Goal: Information Seeking & Learning: Check status

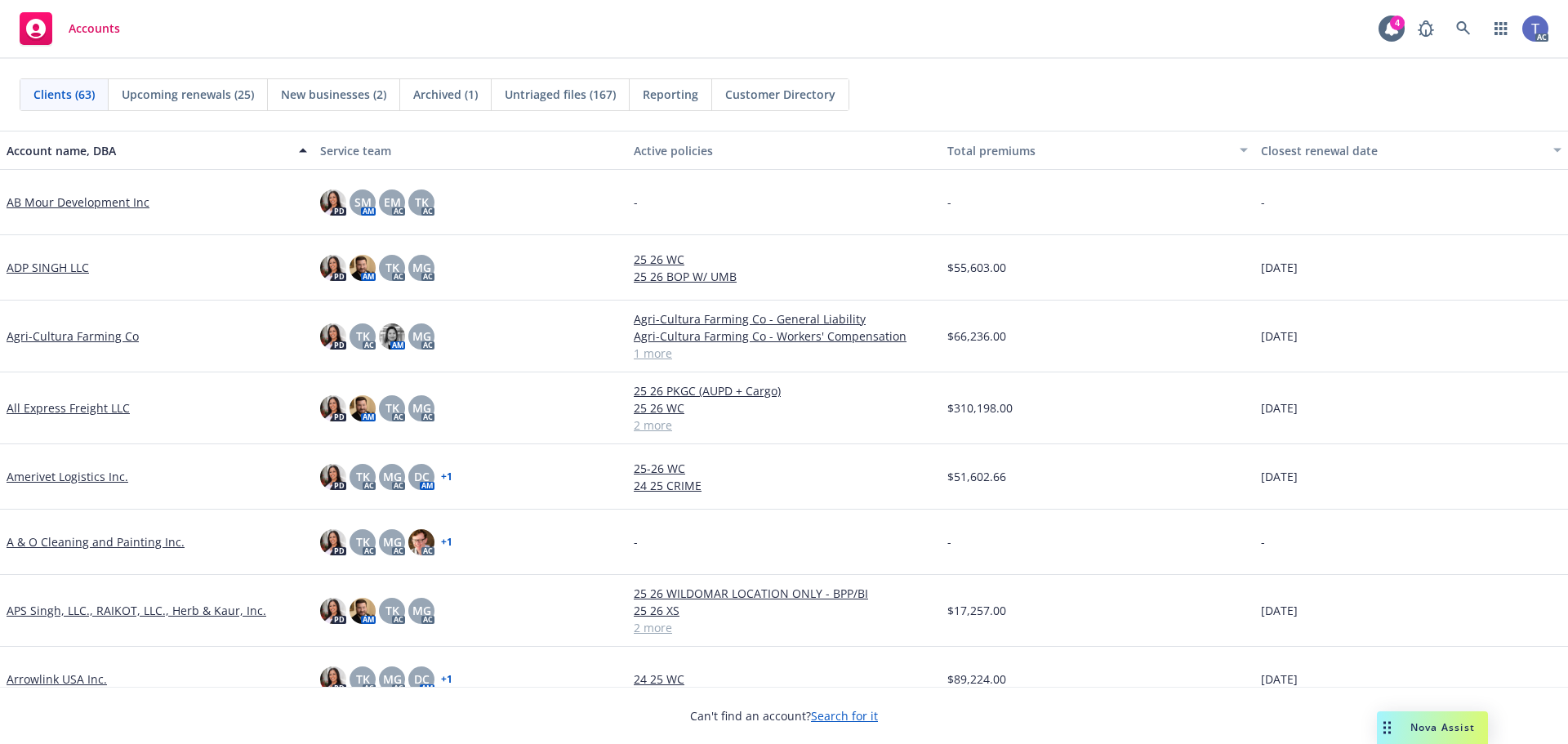
click at [632, 49] on div "Accounts 4 AC" at bounding box center [784, 29] width 1568 height 59
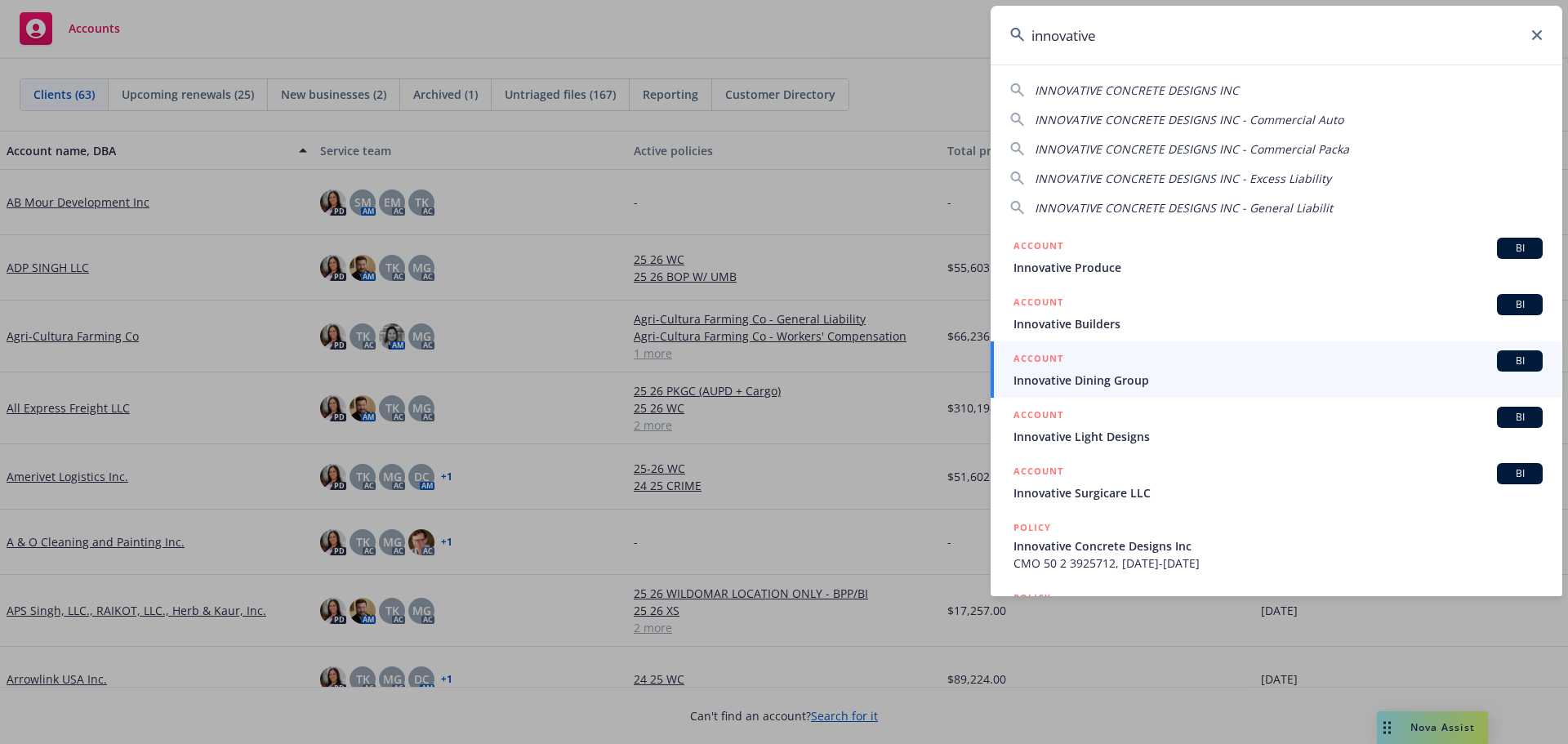
click at [1118, 97] on span "INNOVATIVE CONCRETE DESIGNS INC" at bounding box center [1137, 91] width 204 height 16
type input "INNOVATIVE CONCRETE DESIGNS INC"
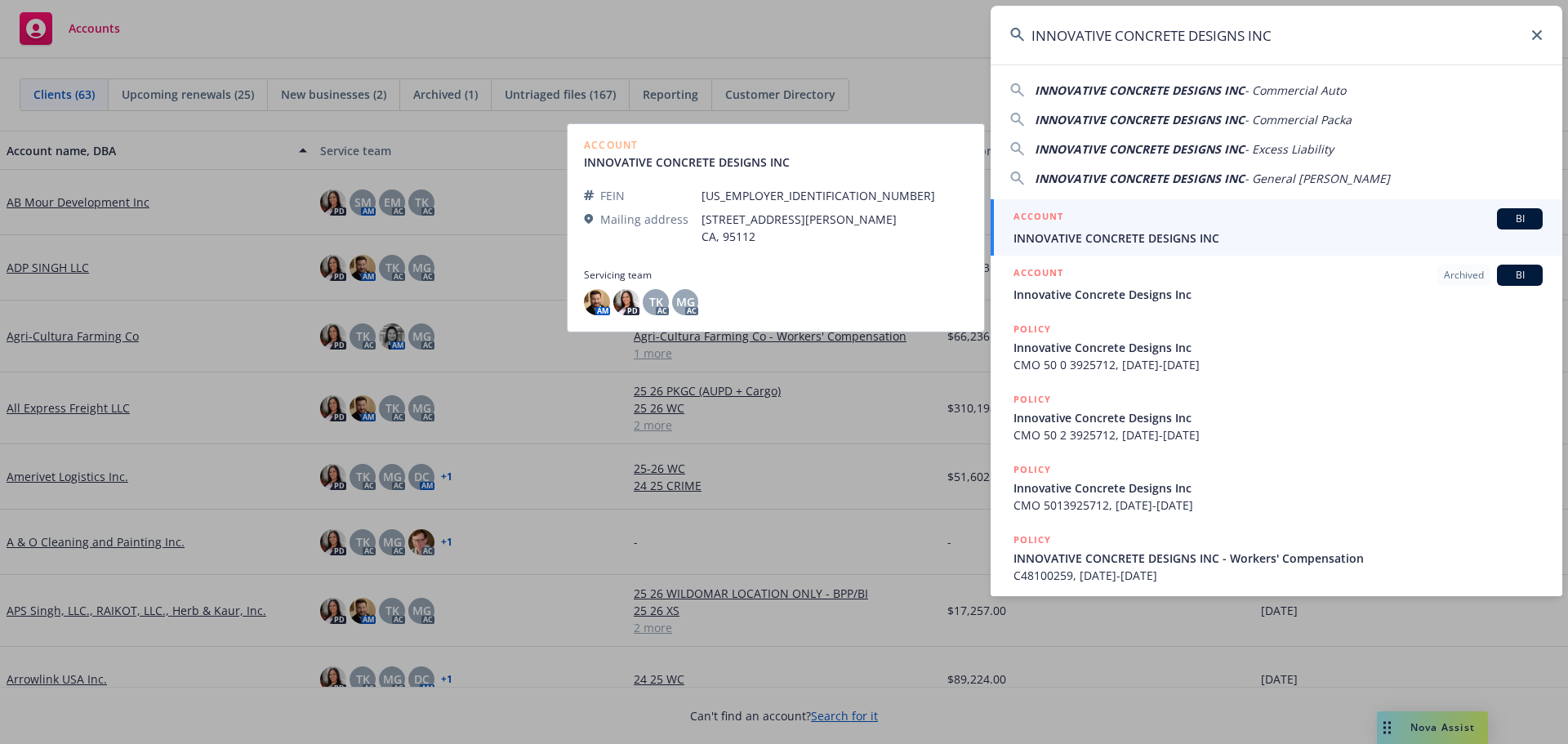
click at [1144, 218] on div "ACCOUNT BI" at bounding box center [1278, 219] width 529 height 21
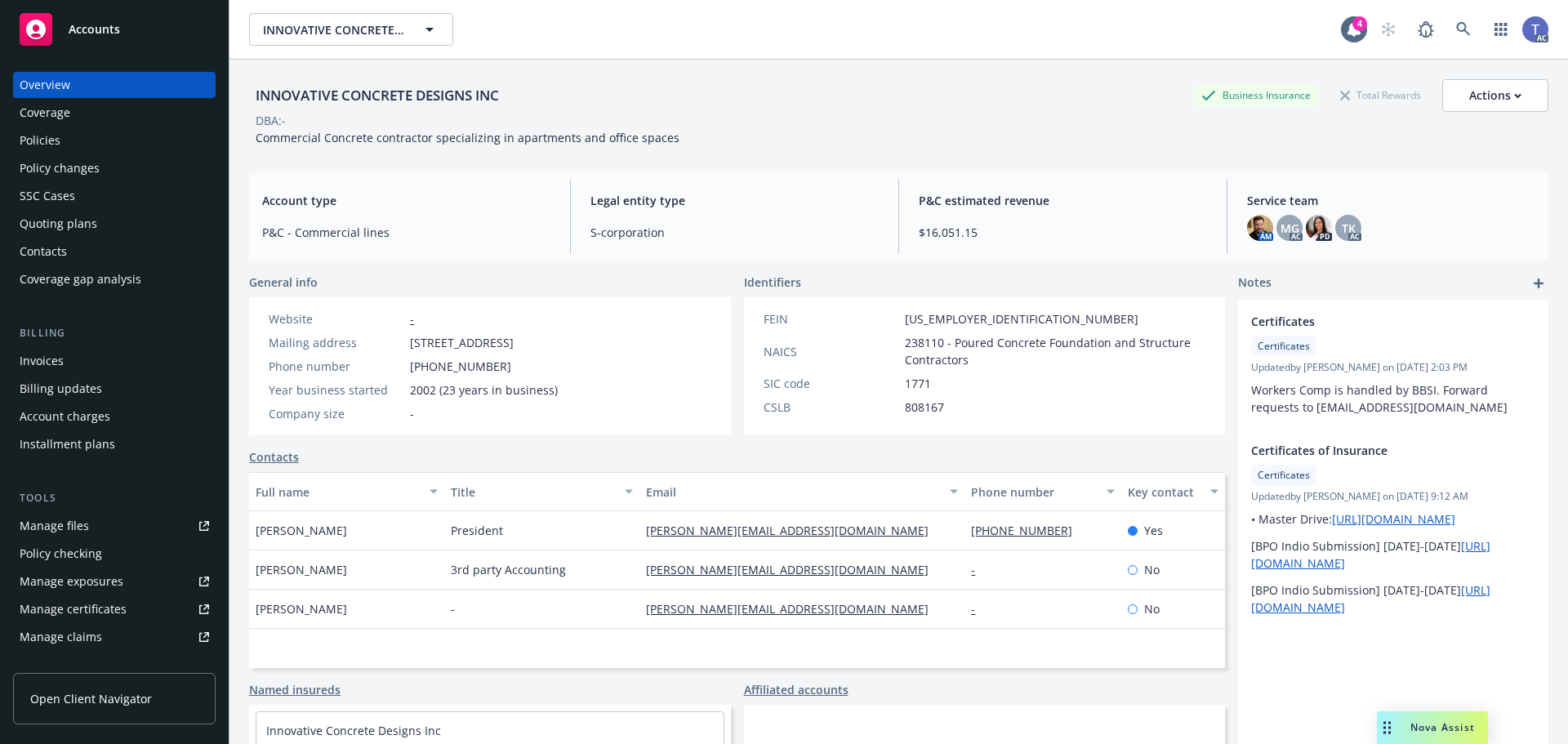
click at [62, 151] on div "Policies" at bounding box center [114, 141] width 189 height 26
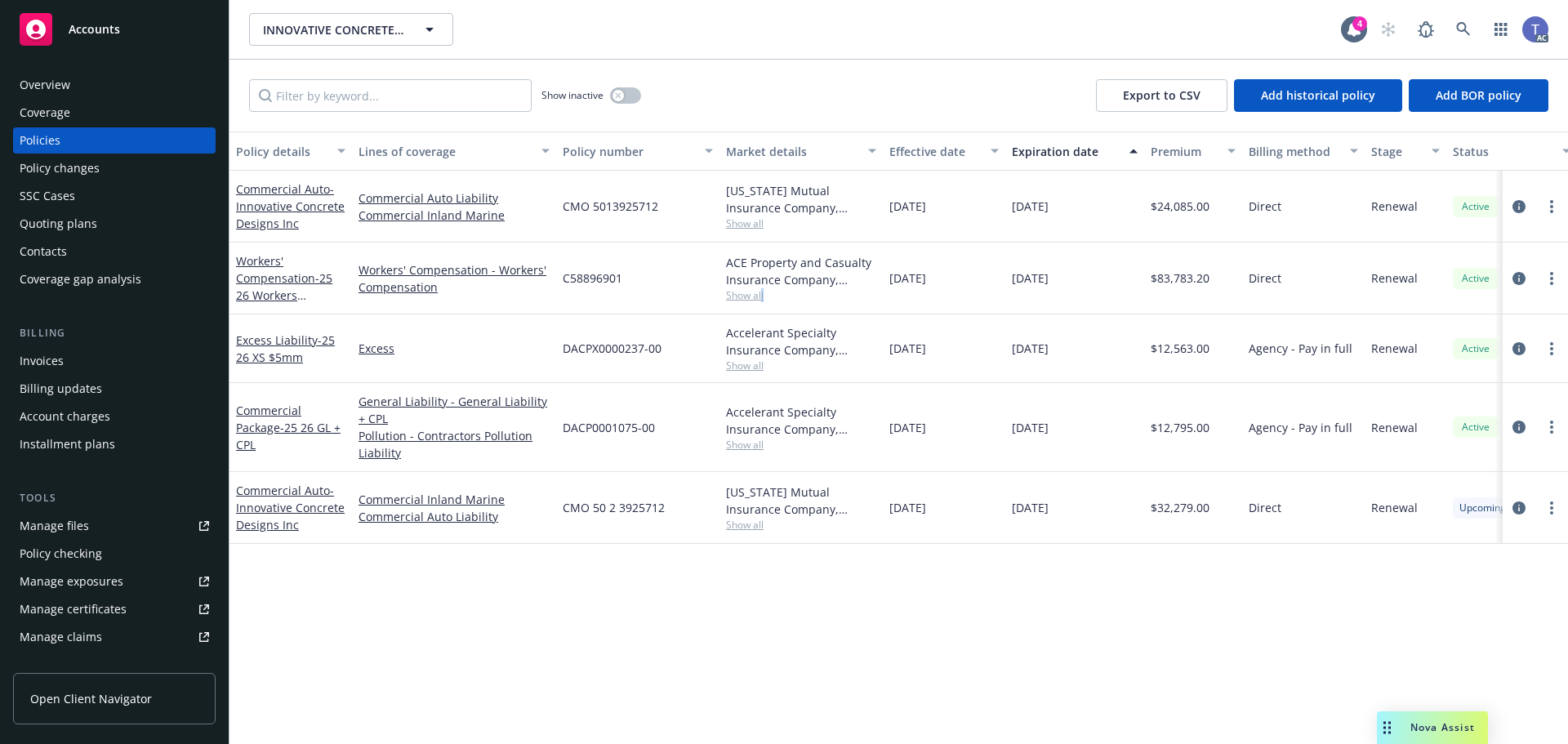
click at [760, 293] on span "Show all" at bounding box center [801, 295] width 150 height 14
click at [740, 293] on span "Show all" at bounding box center [801, 295] width 150 height 14
click at [1521, 276] on icon "circleInformation" at bounding box center [1519, 278] width 13 height 13
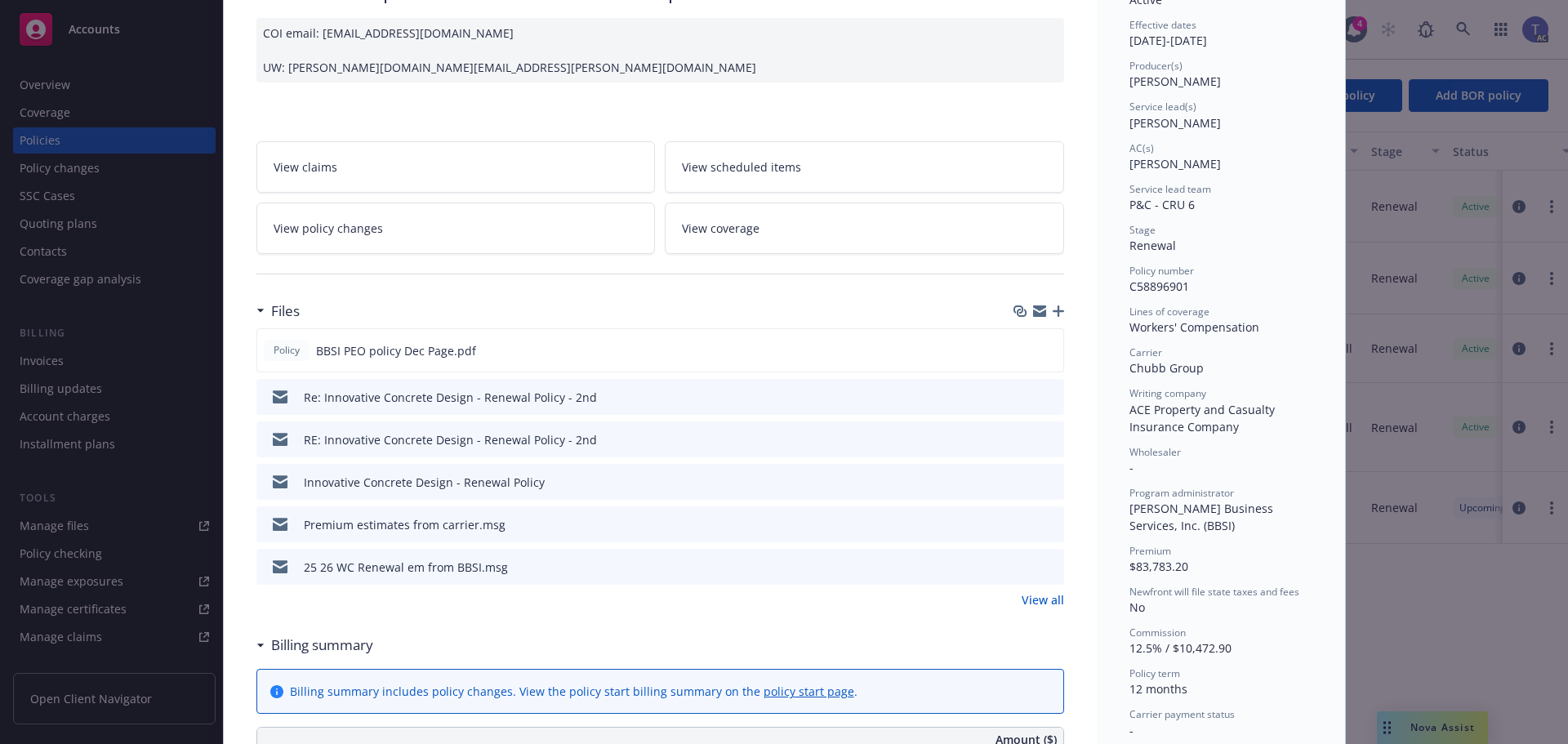
scroll to position [164, 0]
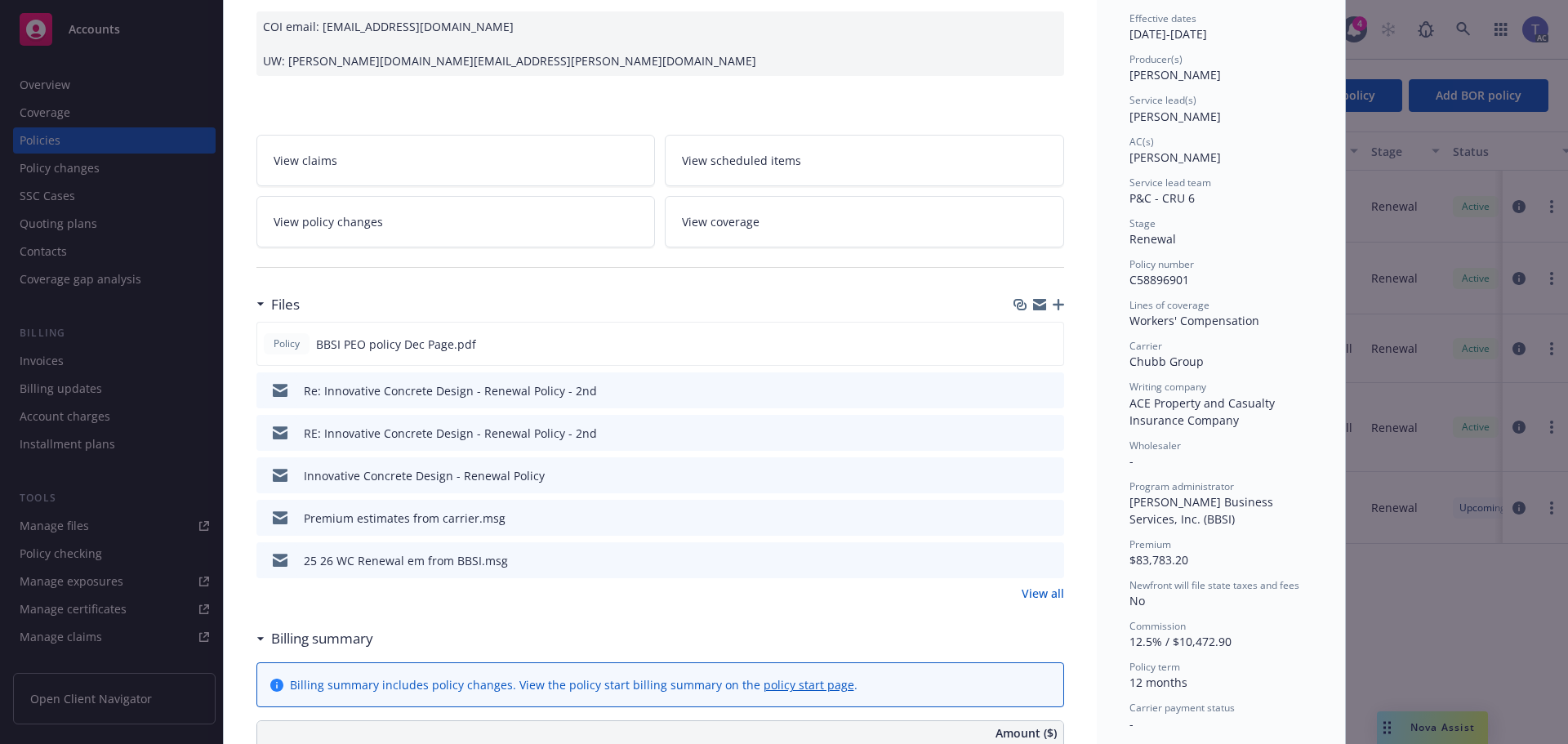
click at [1042, 472] on icon "preview file" at bounding box center [1048, 474] width 15 height 11
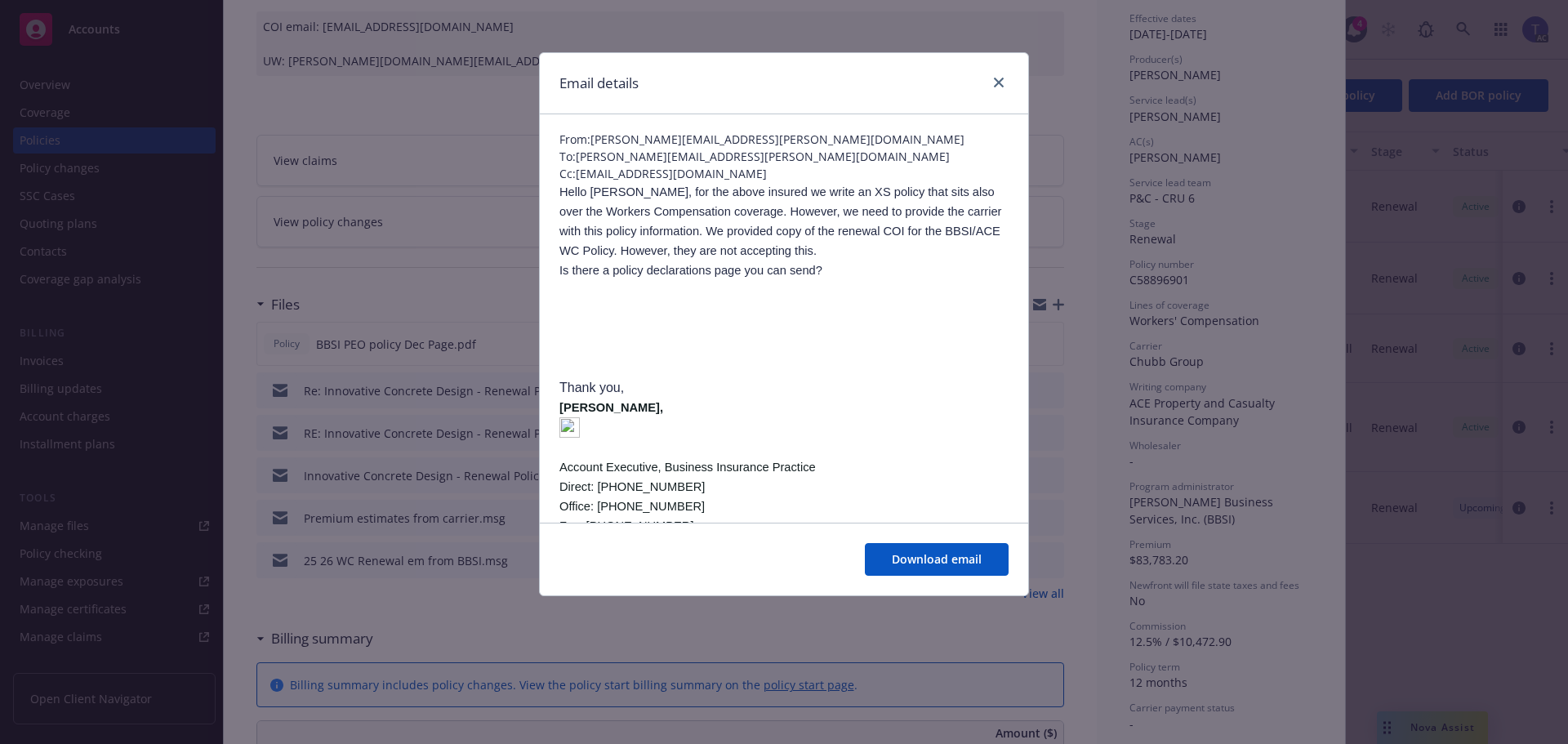
scroll to position [0, 0]
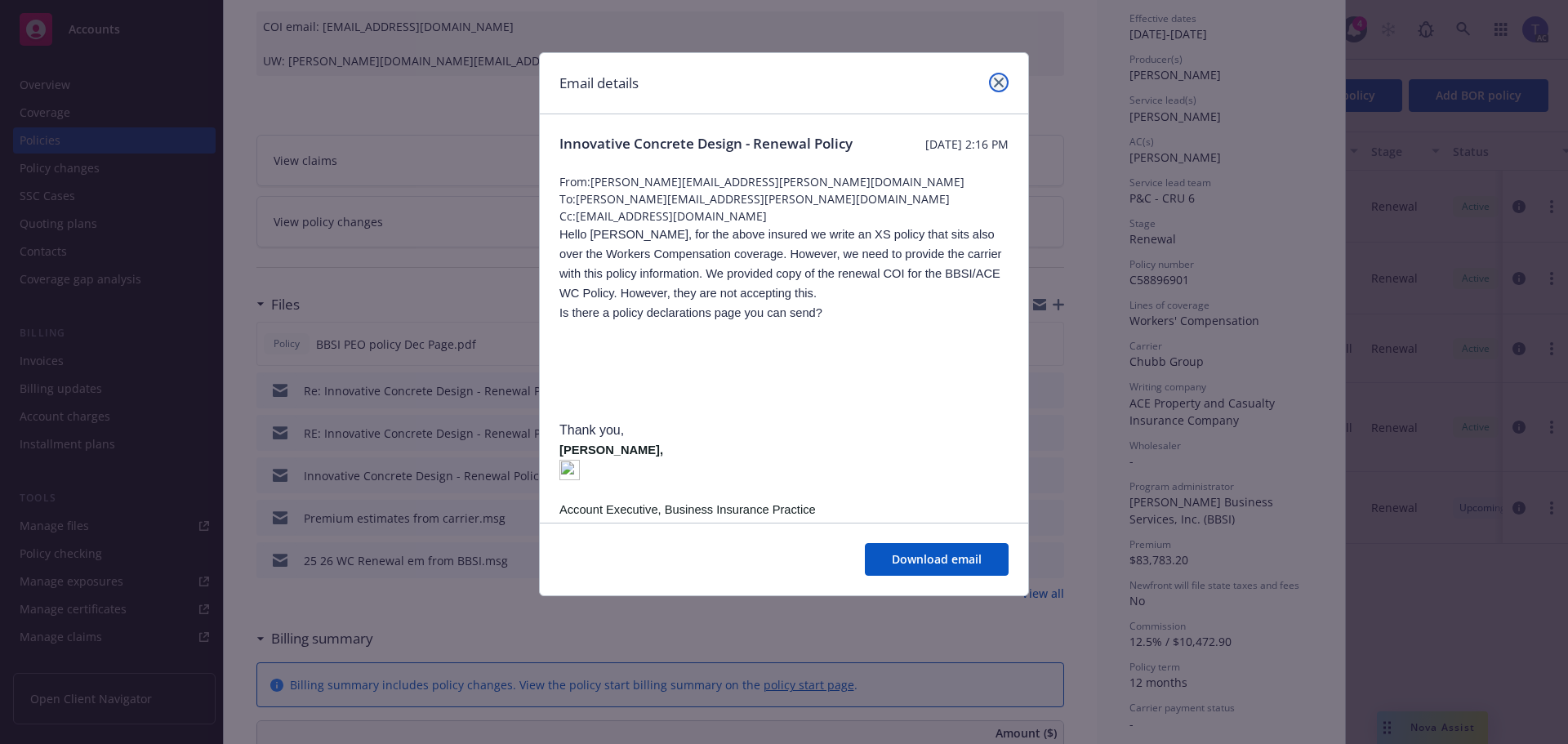
click at [994, 80] on icon "close" at bounding box center [999, 82] width 10 height 10
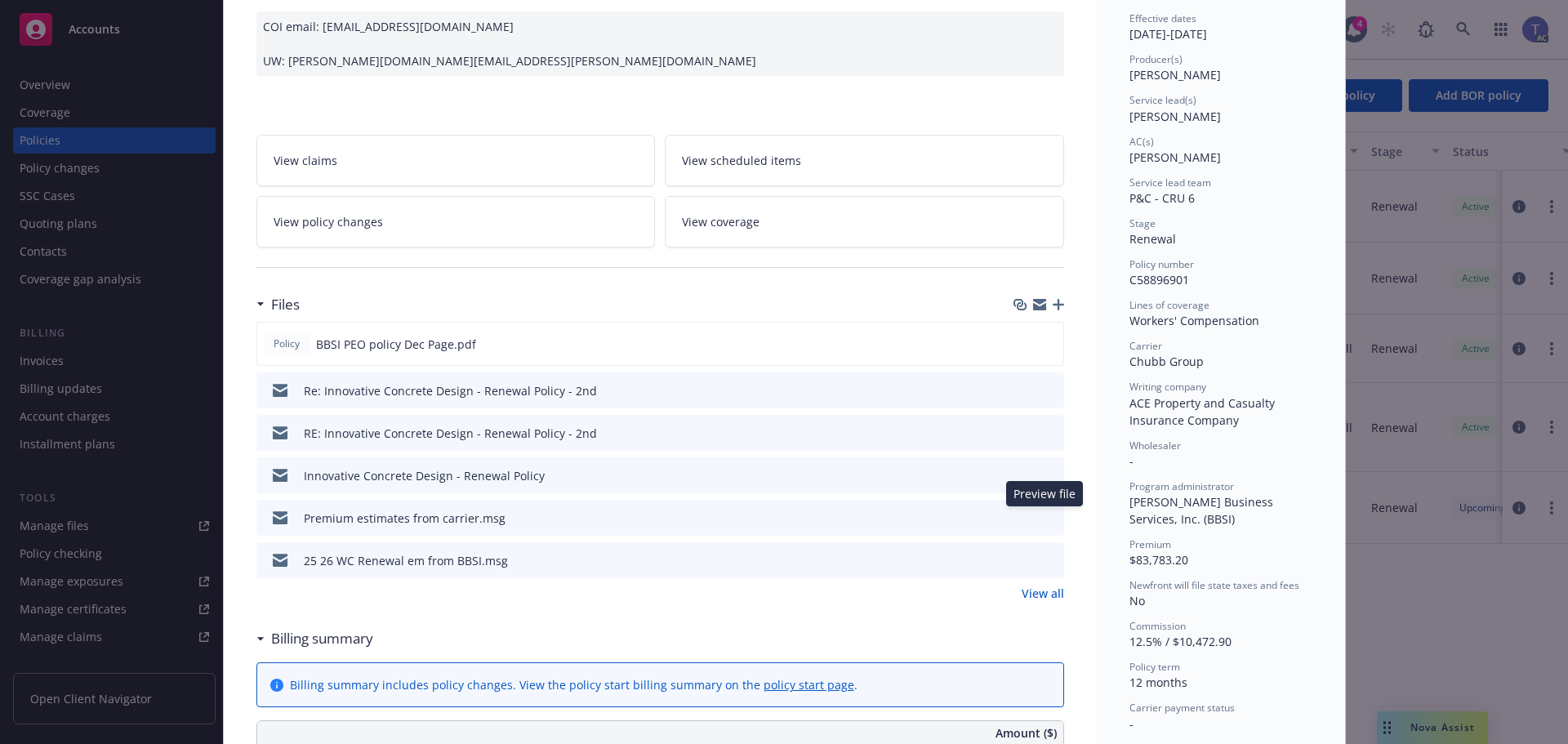
click at [1043, 513] on icon "preview file" at bounding box center [1048, 516] width 15 height 11
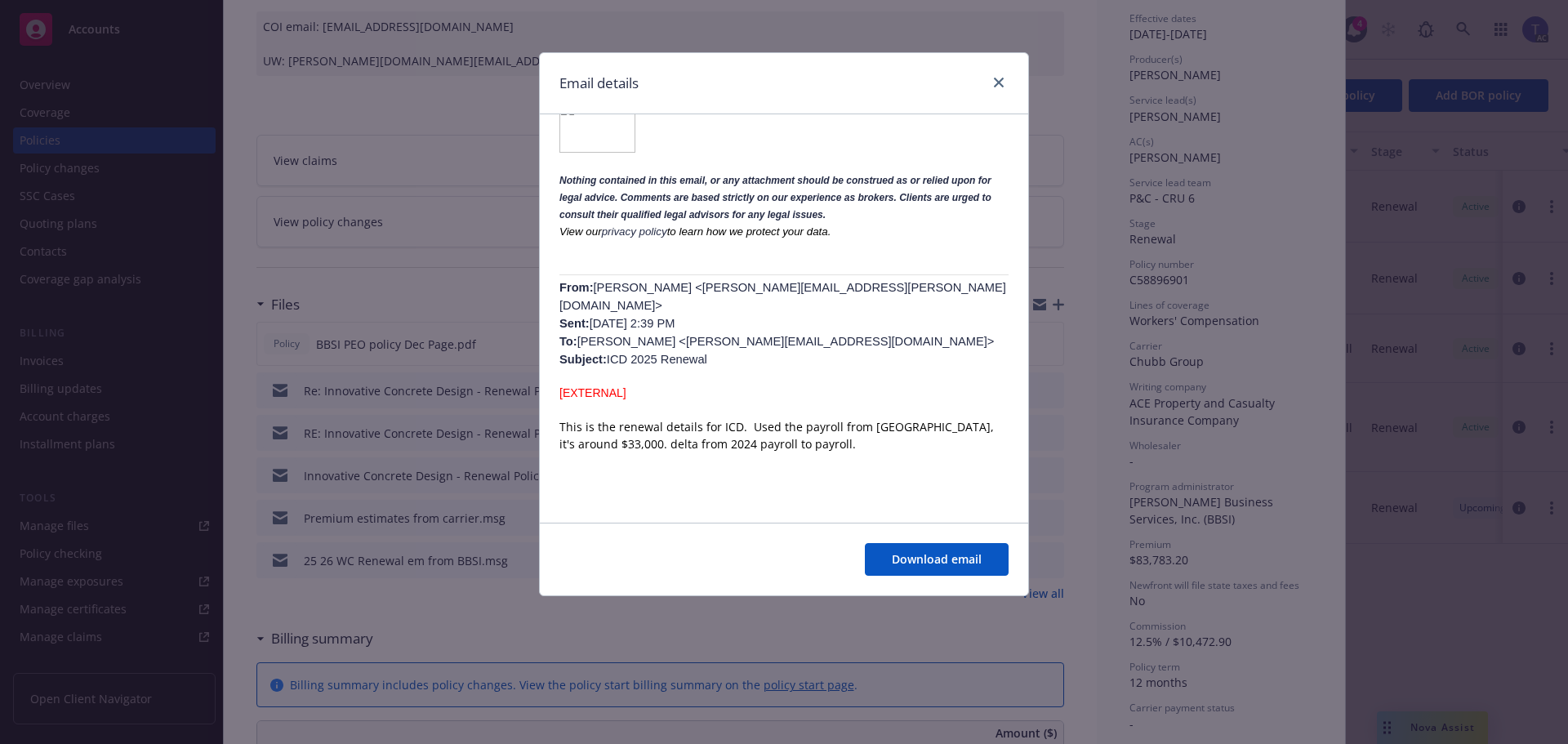
scroll to position [6639, 0]
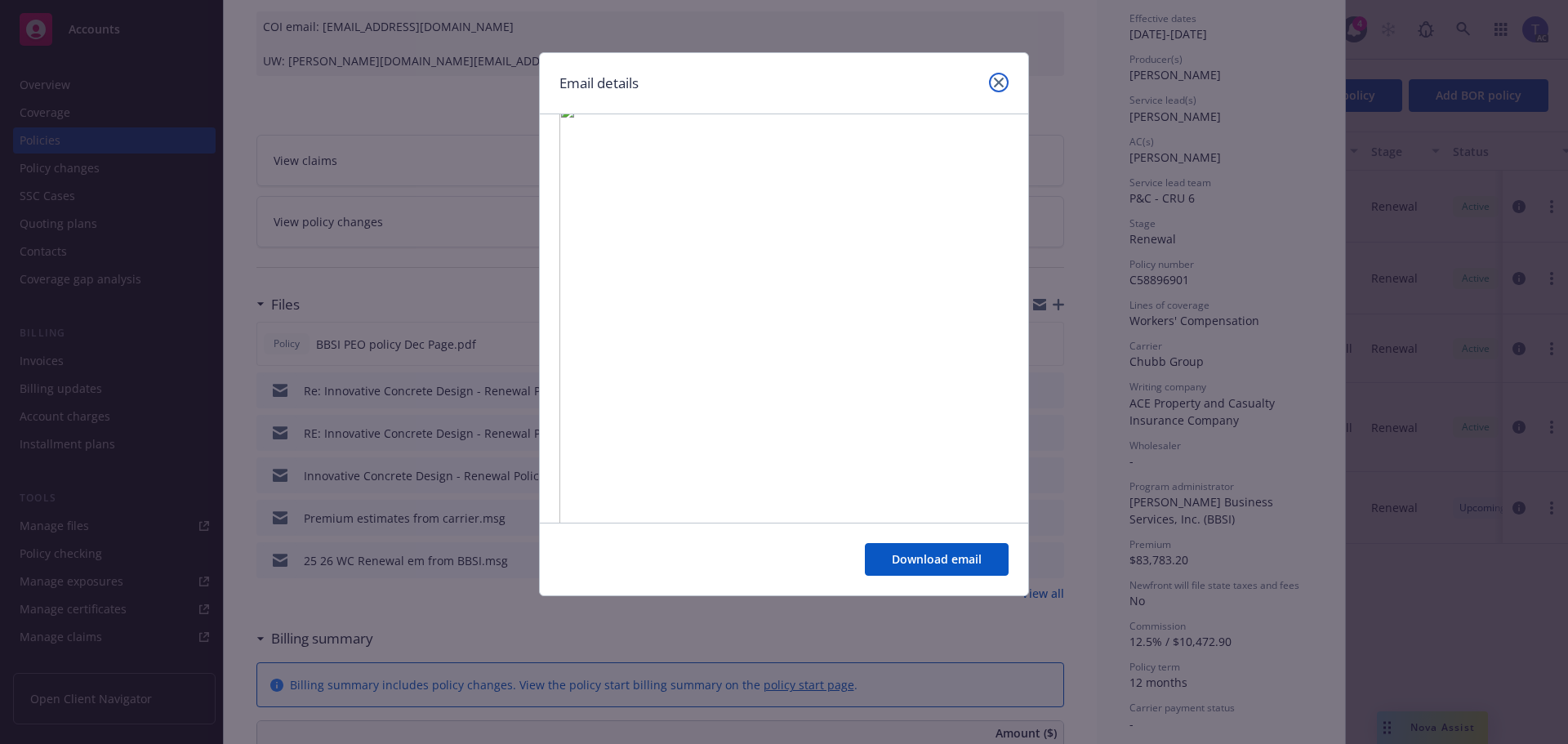
click at [995, 82] on icon "close" at bounding box center [999, 82] width 10 height 10
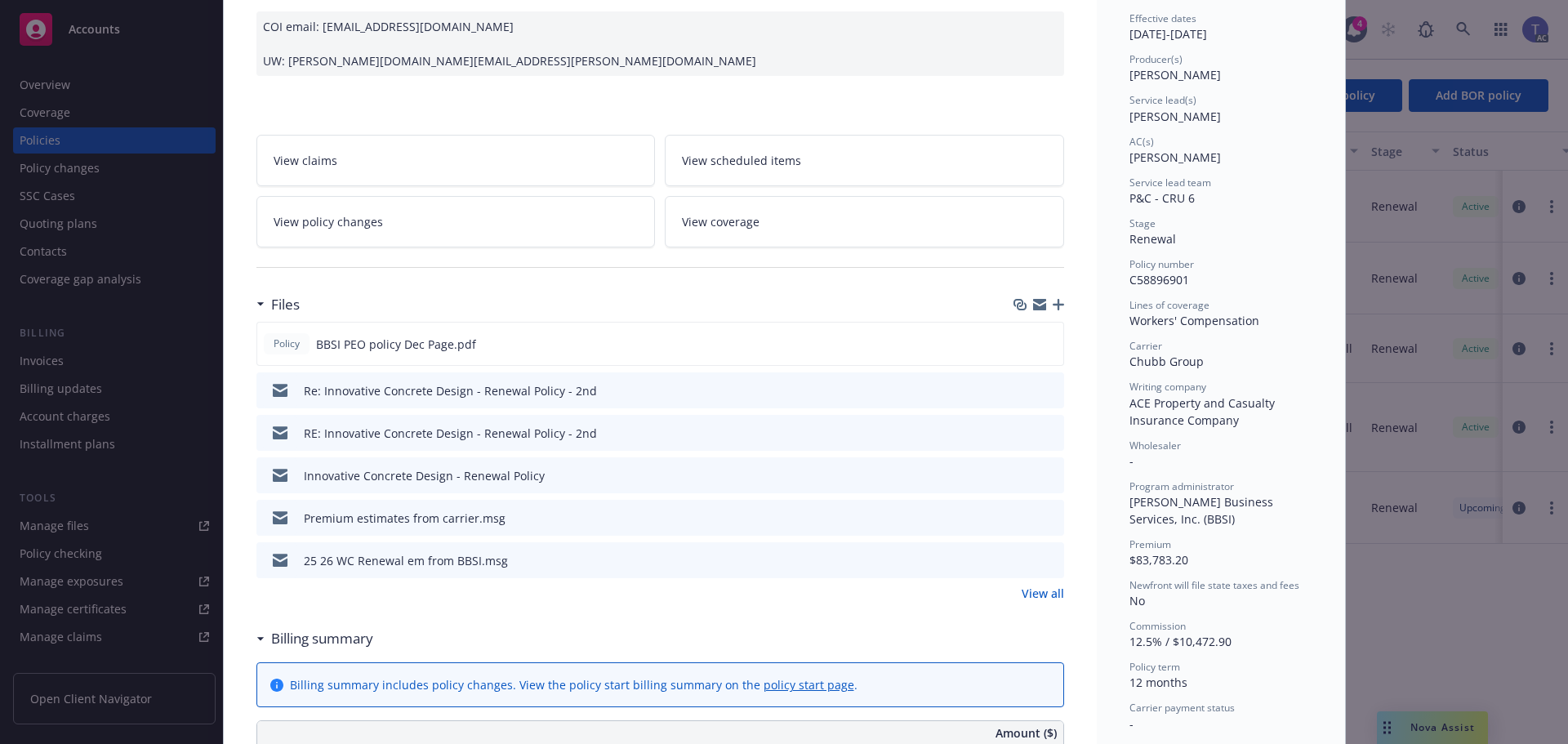
click at [1041, 554] on icon "preview file" at bounding box center [1048, 558] width 15 height 11
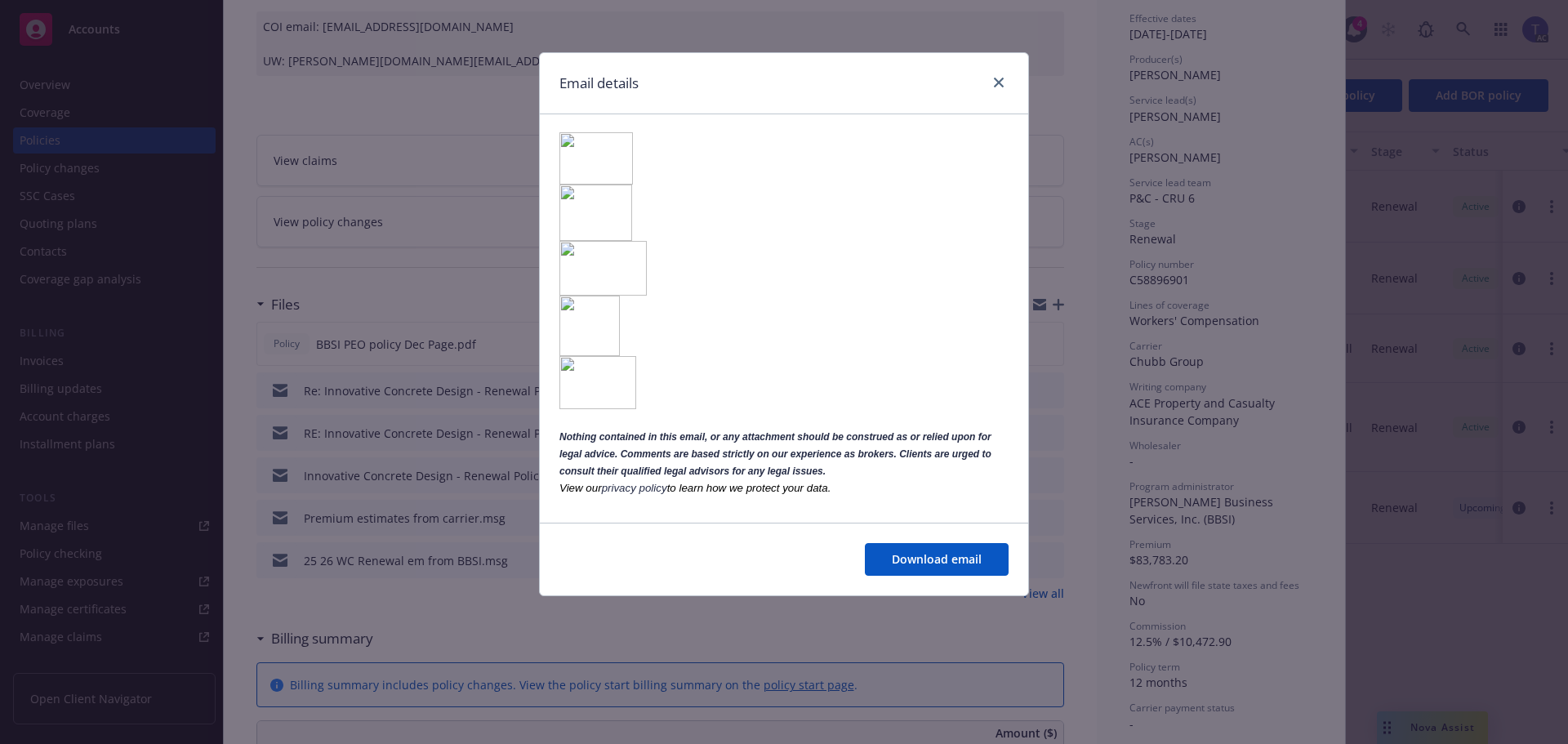
scroll to position [3981, 0]
click at [1002, 77] on link "close" at bounding box center [999, 83] width 19 height 19
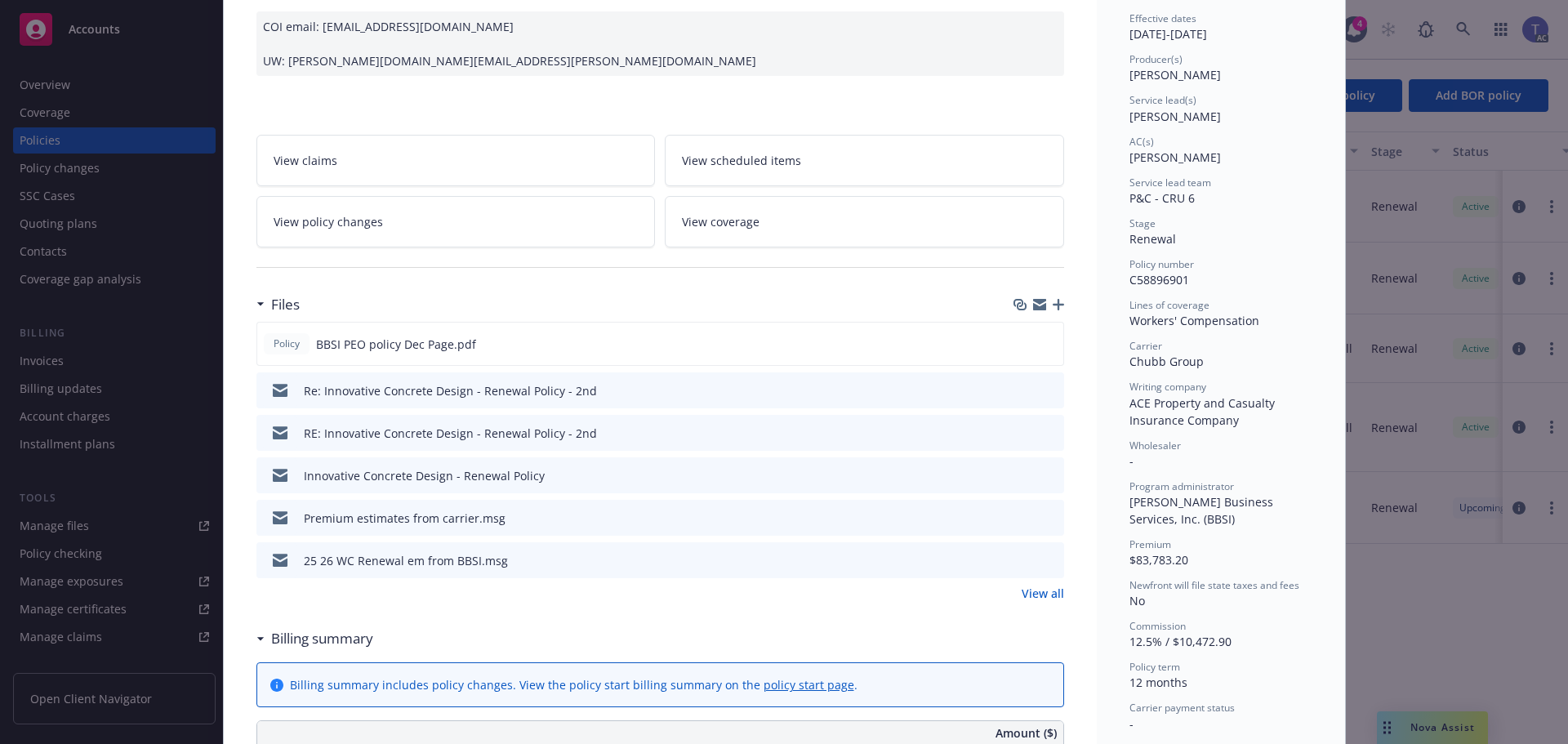
click at [1044, 388] on icon "preview file" at bounding box center [1048, 389] width 15 height 11
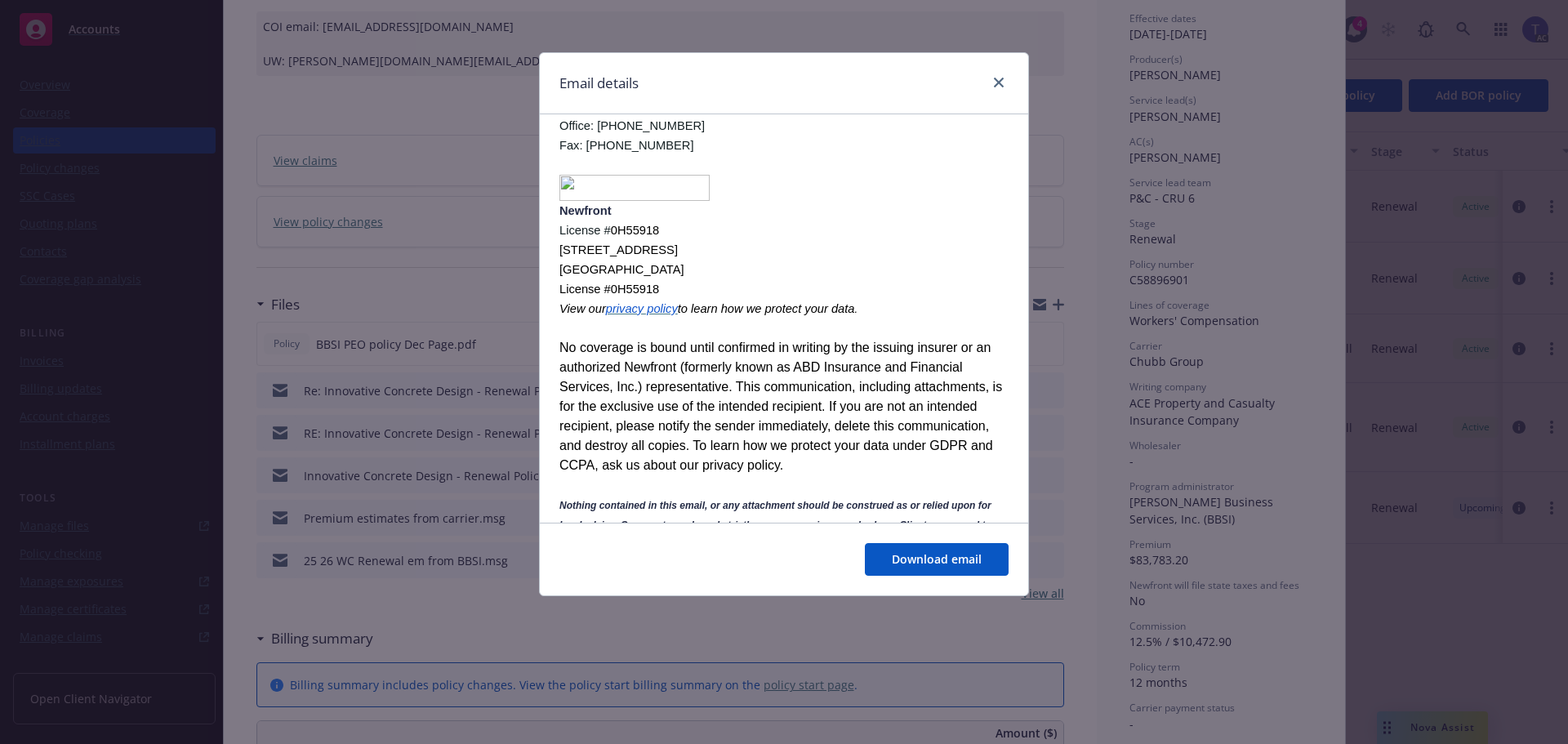
scroll to position [1664, 0]
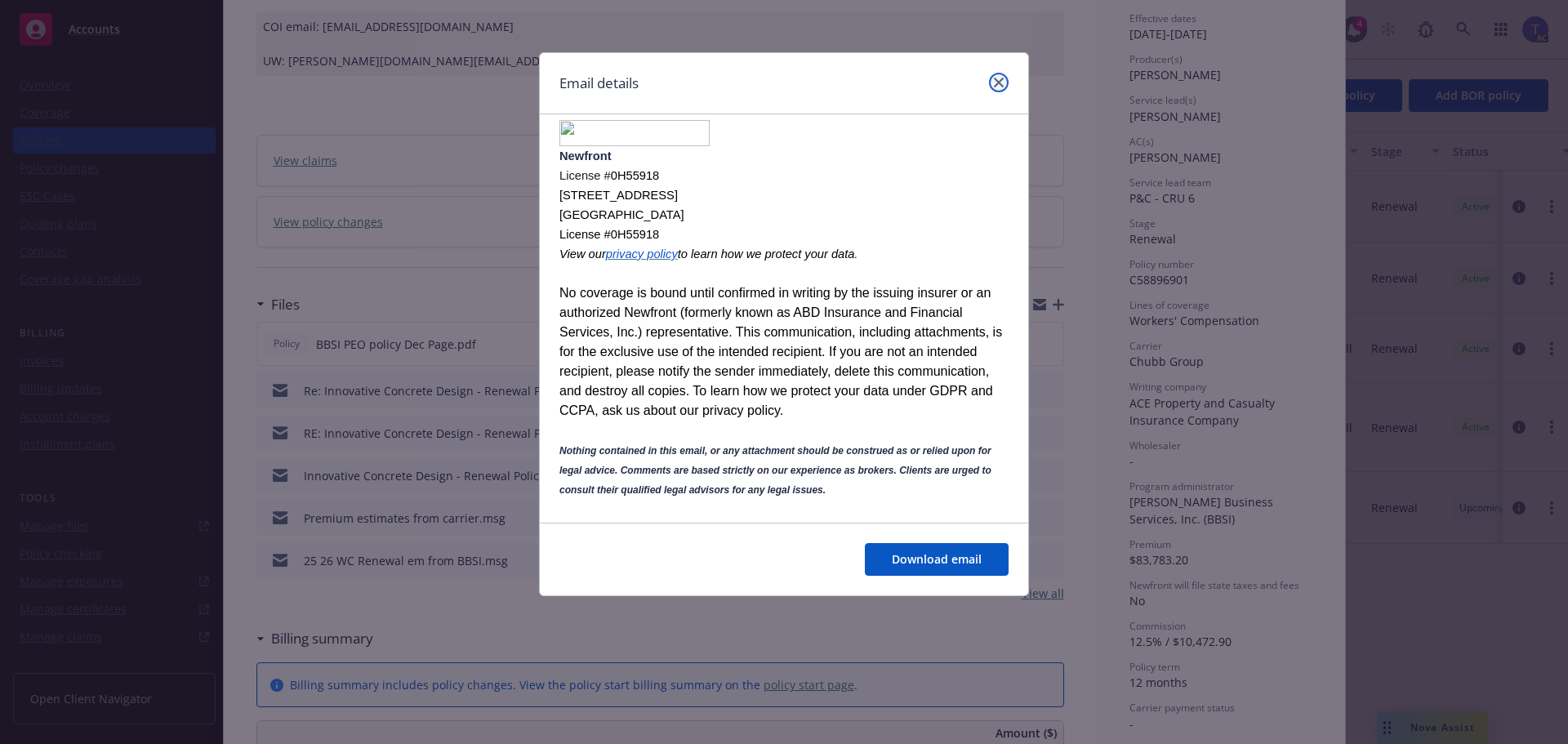
click at [997, 85] on icon "close" at bounding box center [999, 82] width 10 height 10
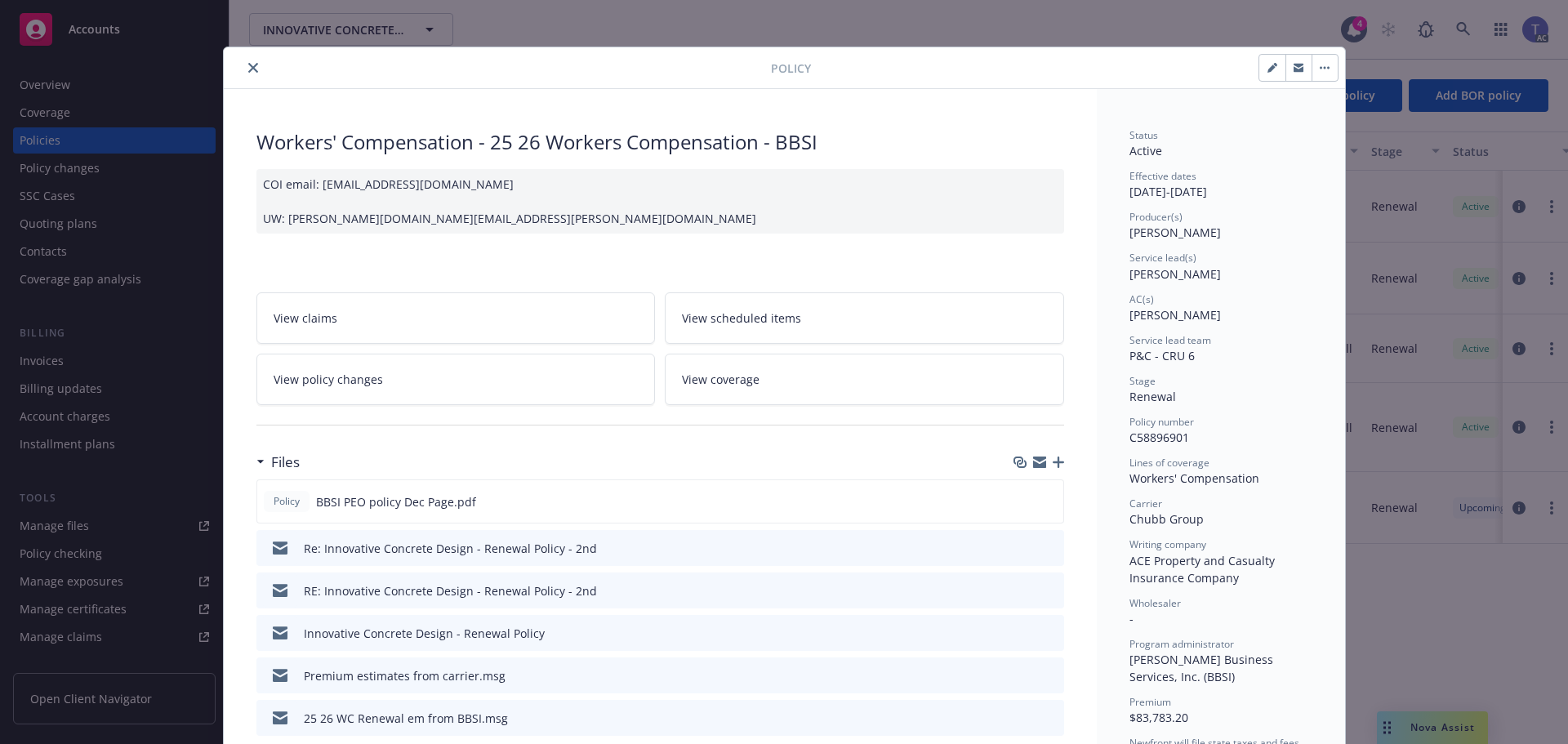
scroll to position [0, 0]
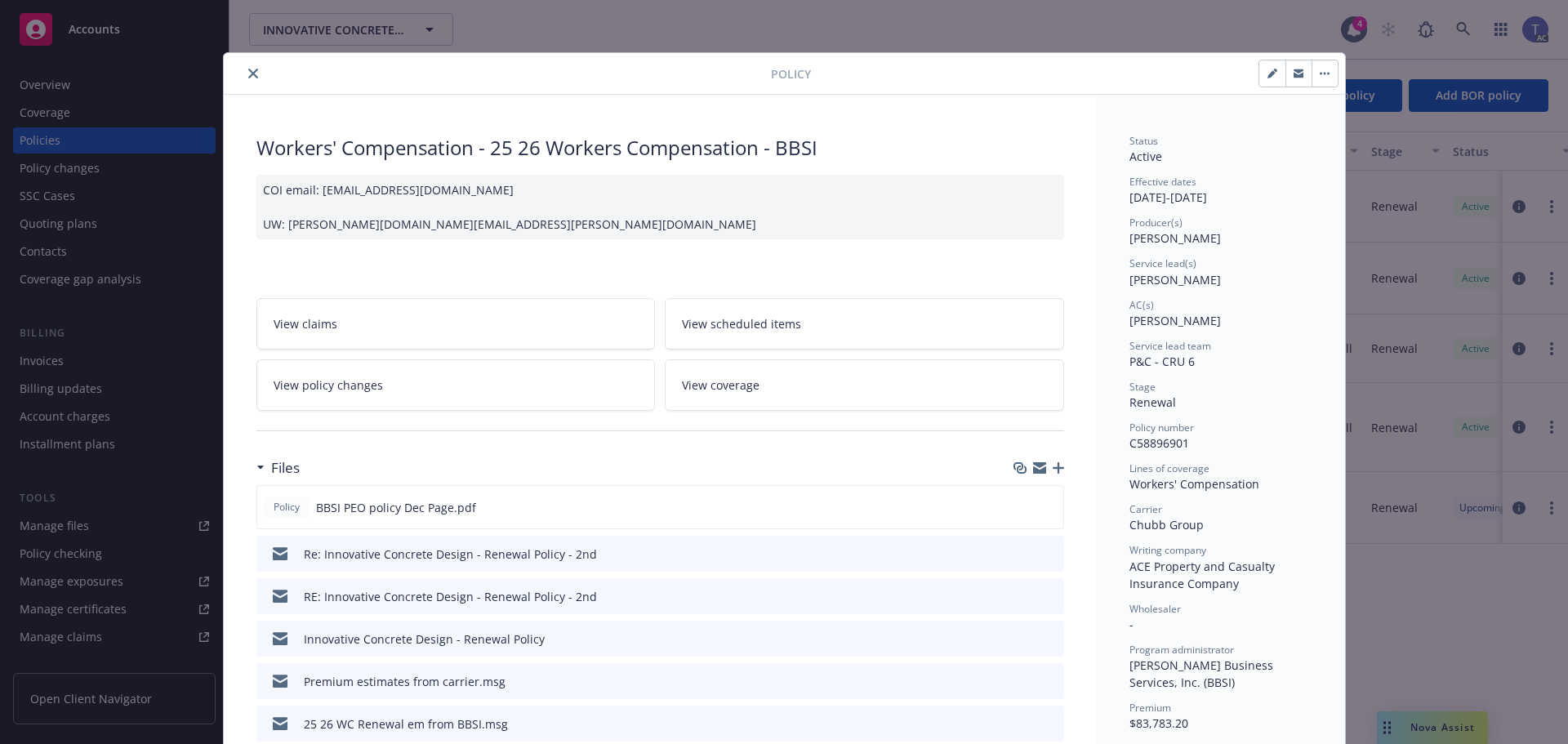
click at [1041, 556] on icon "preview file" at bounding box center [1048, 552] width 15 height 11
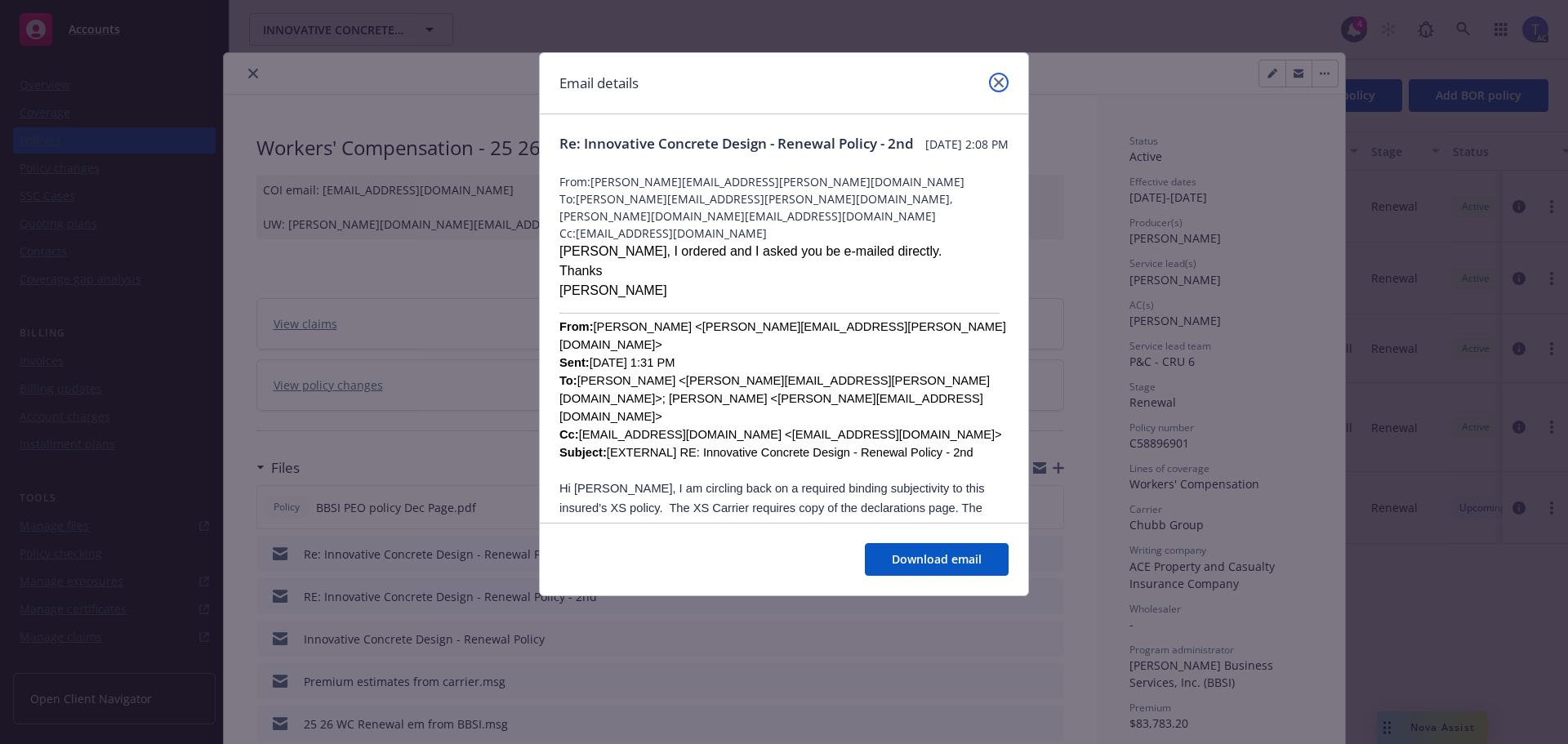
drag, startPoint x: 993, startPoint y: 81, endPoint x: 712, endPoint y: 81, distance: 281.0
click at [993, 81] on link "close" at bounding box center [999, 83] width 19 height 19
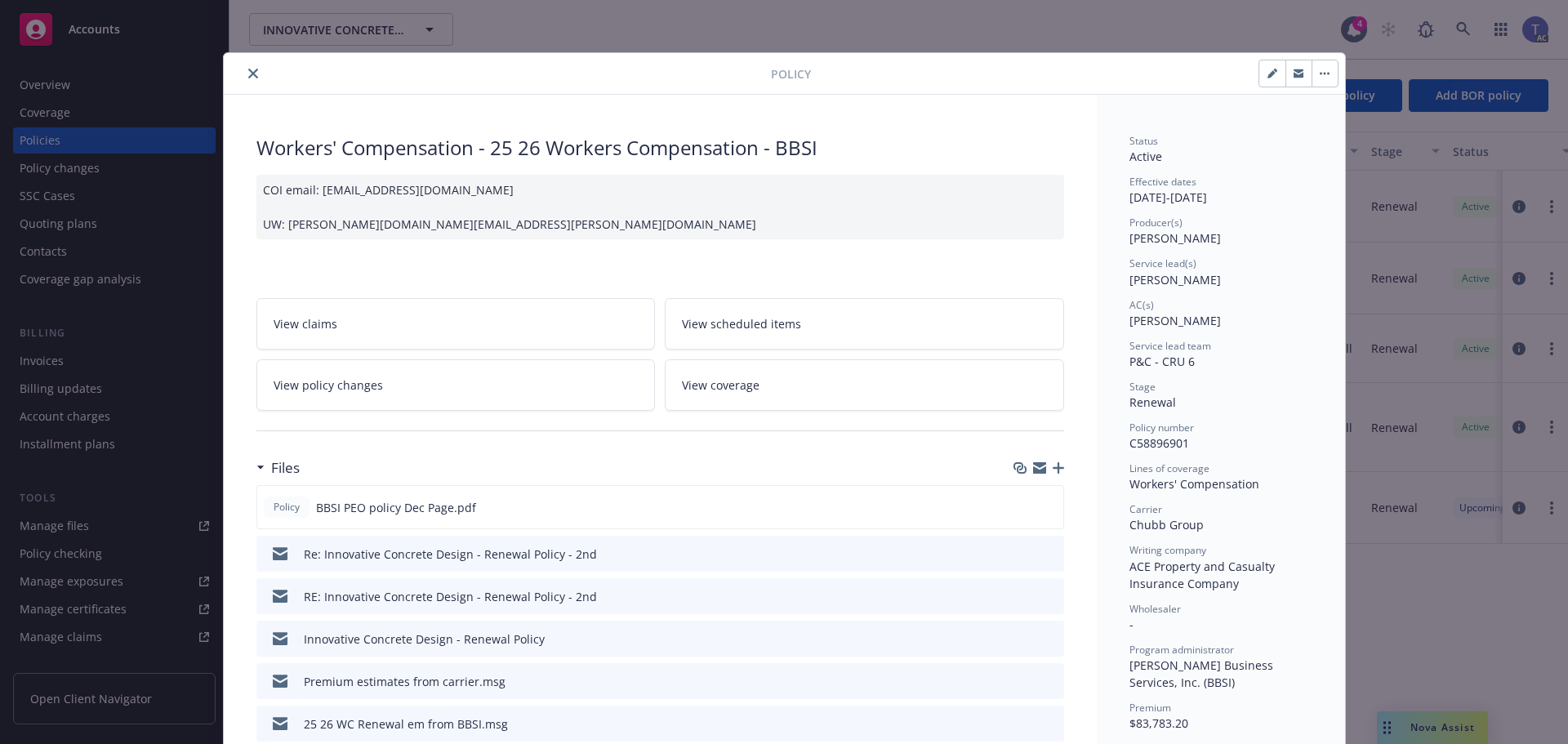
click at [251, 78] on button "close" at bounding box center [253, 73] width 19 height 19
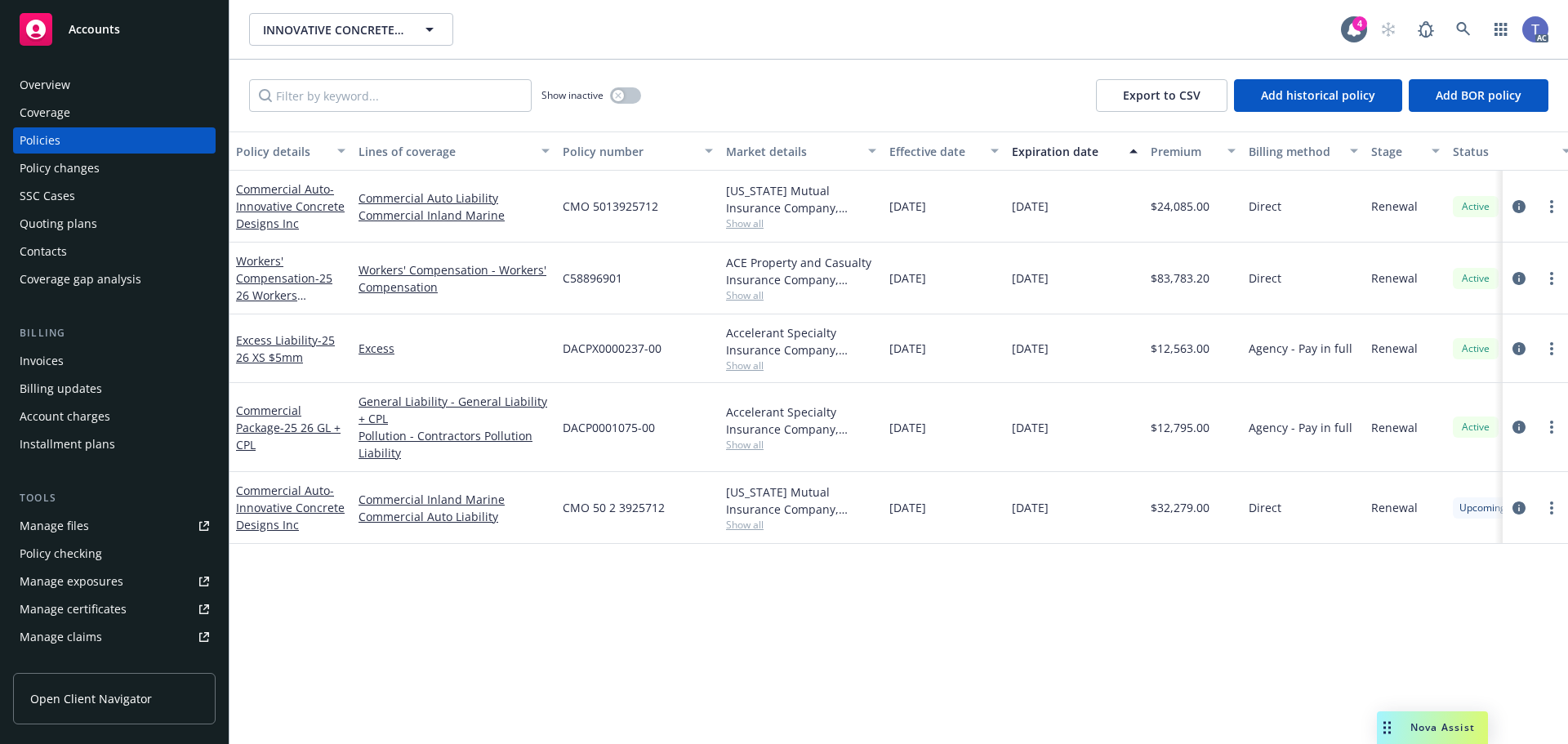
click at [894, 120] on div "Show inactive Export to CSV Add historical policy Add BOR policy" at bounding box center [898, 96] width 1338 height 72
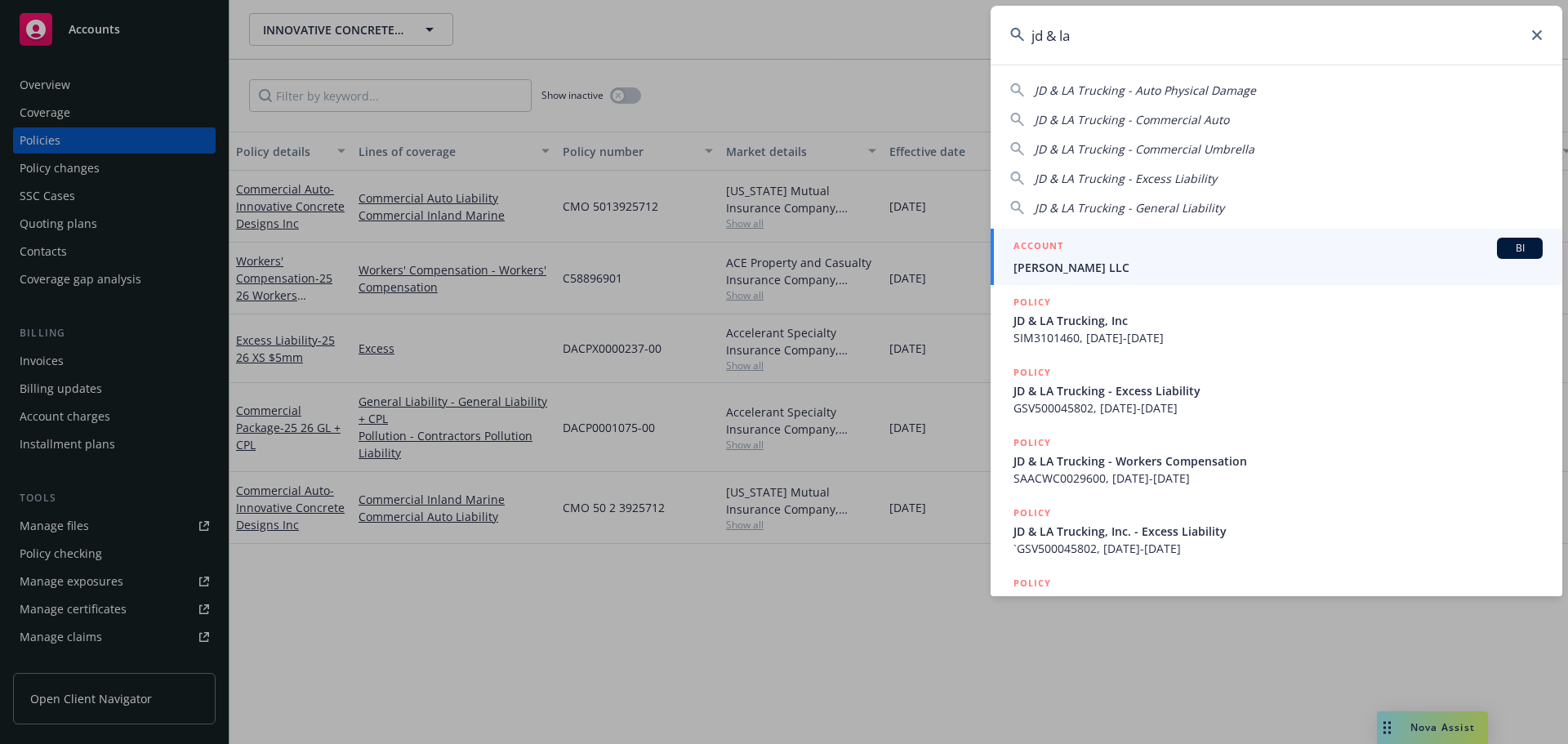
type input "jd & la"
click at [1120, 255] on div "ACCOUNT BI" at bounding box center [1278, 248] width 529 height 21
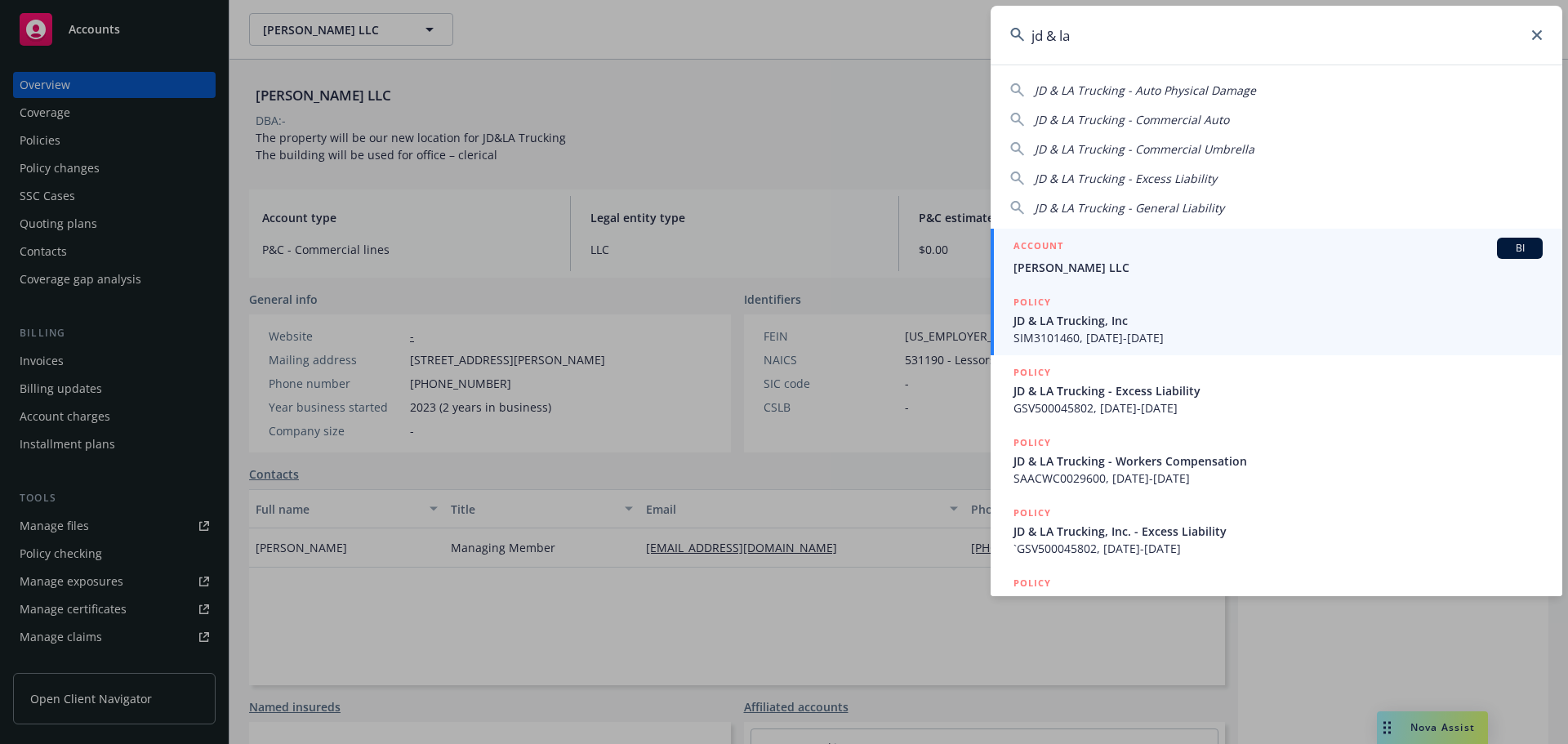
type input "jd & la"
click at [1123, 330] on span "SIM3101460, [DATE]-[DATE]" at bounding box center [1278, 337] width 529 height 17
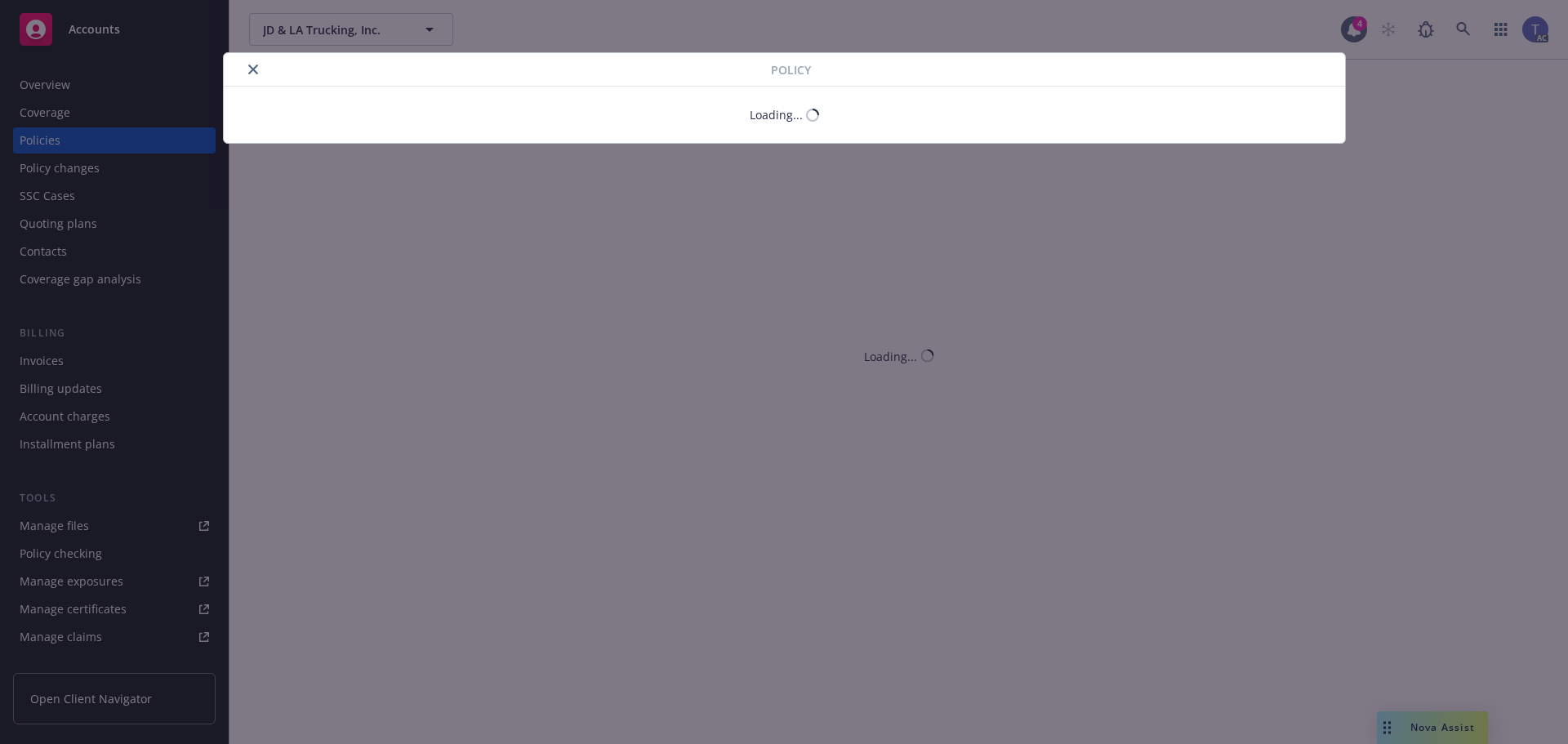
click at [257, 69] on icon "close" at bounding box center [253, 69] width 10 height 10
click at [255, 69] on icon "close" at bounding box center [253, 69] width 10 height 10
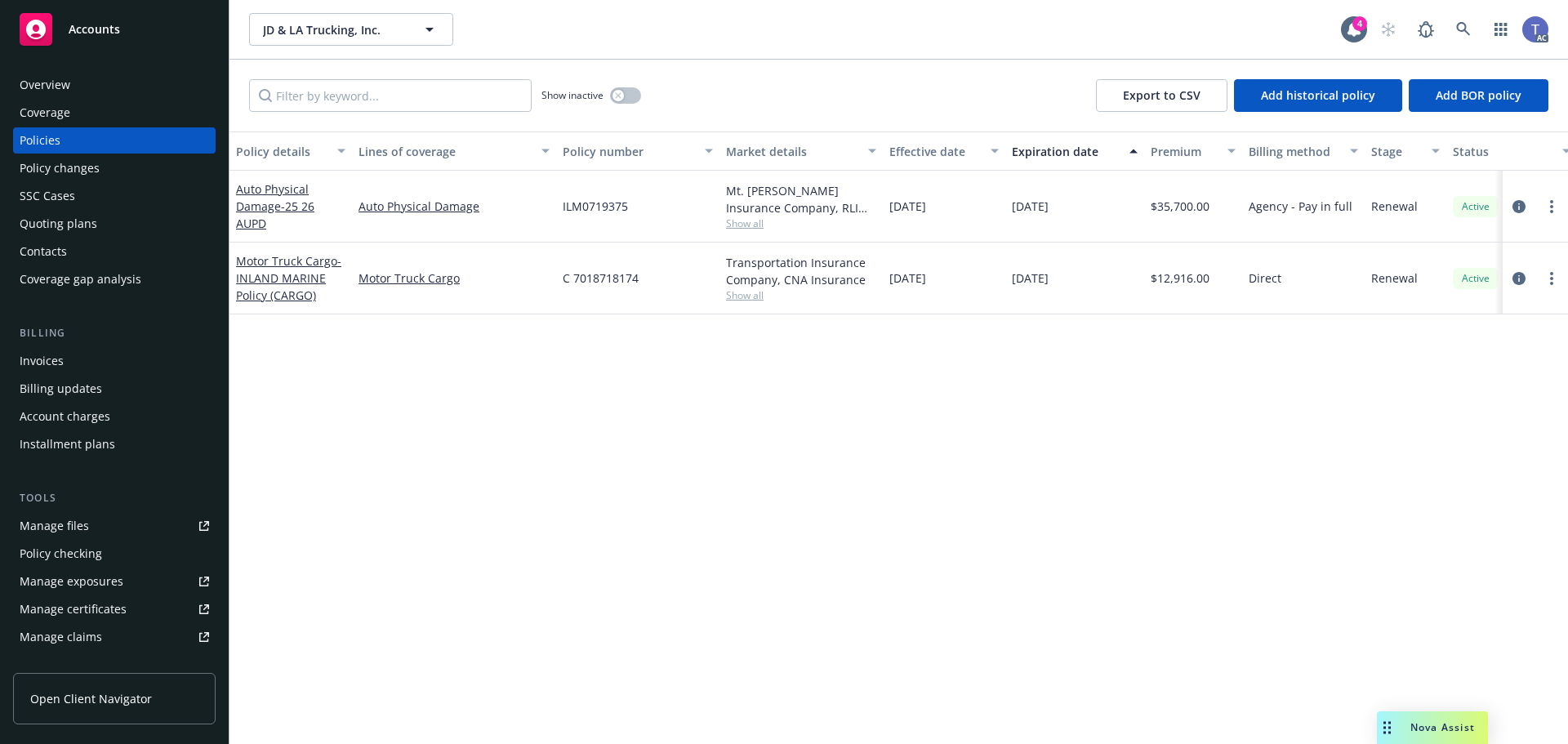
click at [73, 75] on div "Overview" at bounding box center [114, 85] width 189 height 26
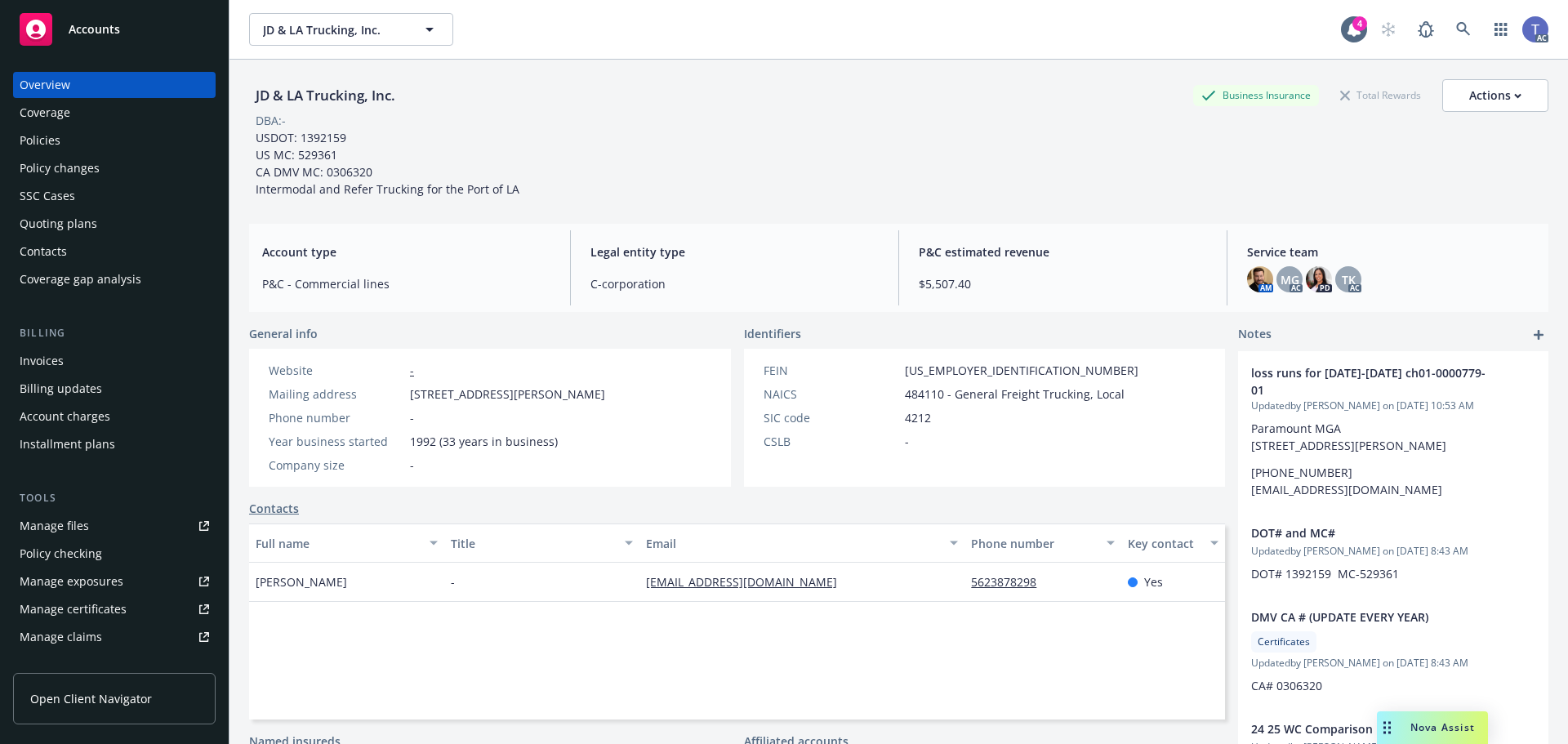
click at [102, 120] on div "Coverage" at bounding box center [114, 113] width 189 height 26
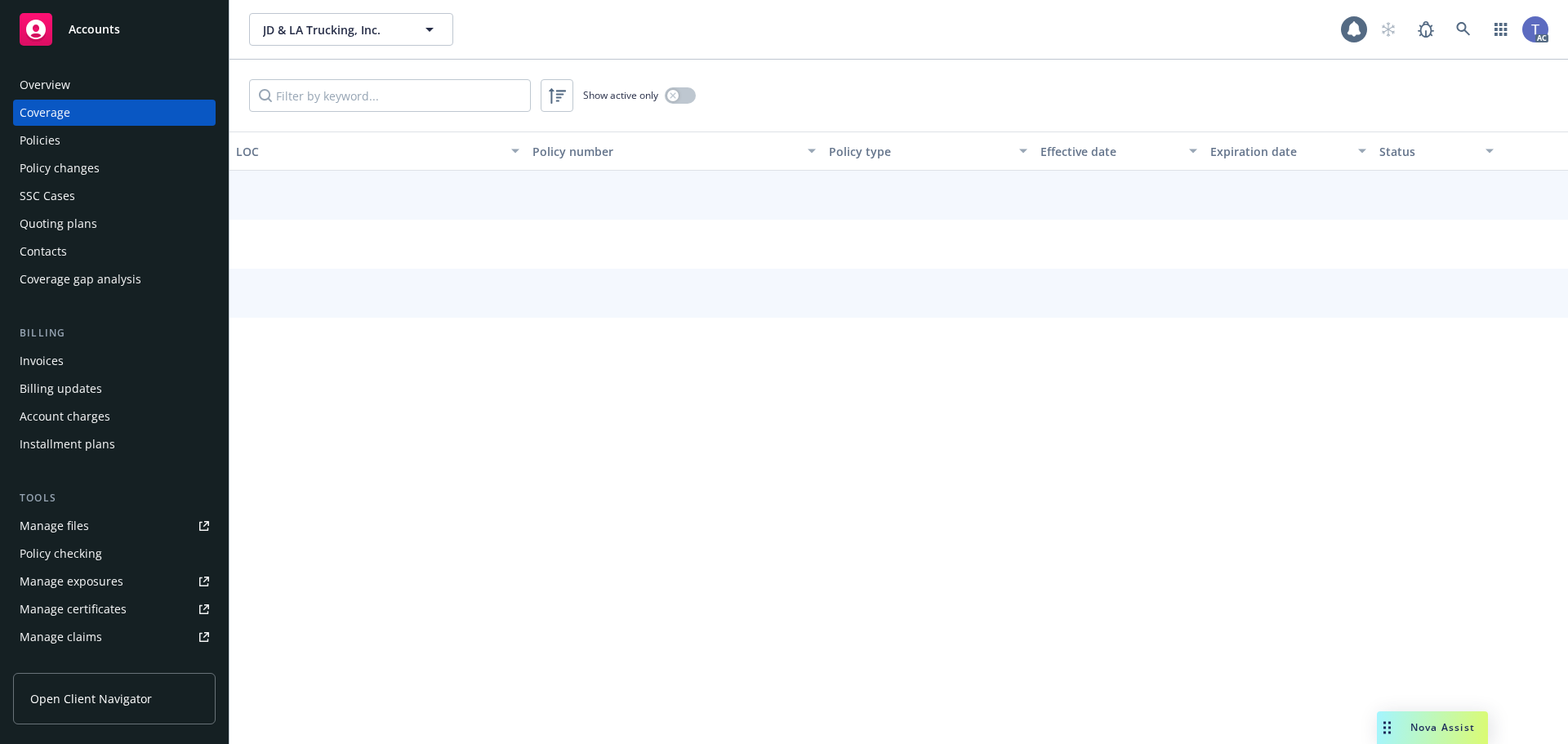
click at [94, 137] on div "Policies" at bounding box center [114, 141] width 189 height 26
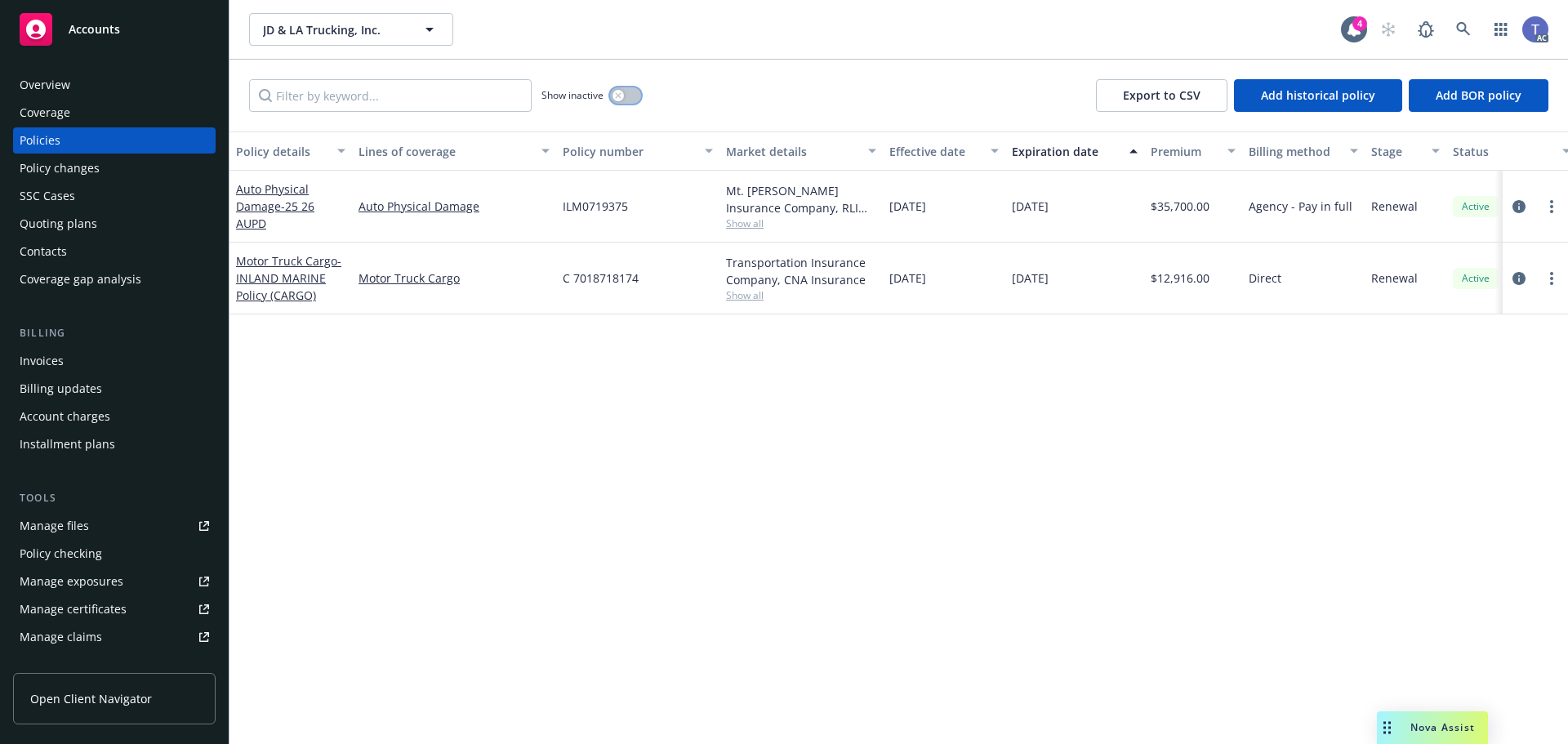
click at [612, 92] on button "button" at bounding box center [625, 95] width 31 height 17
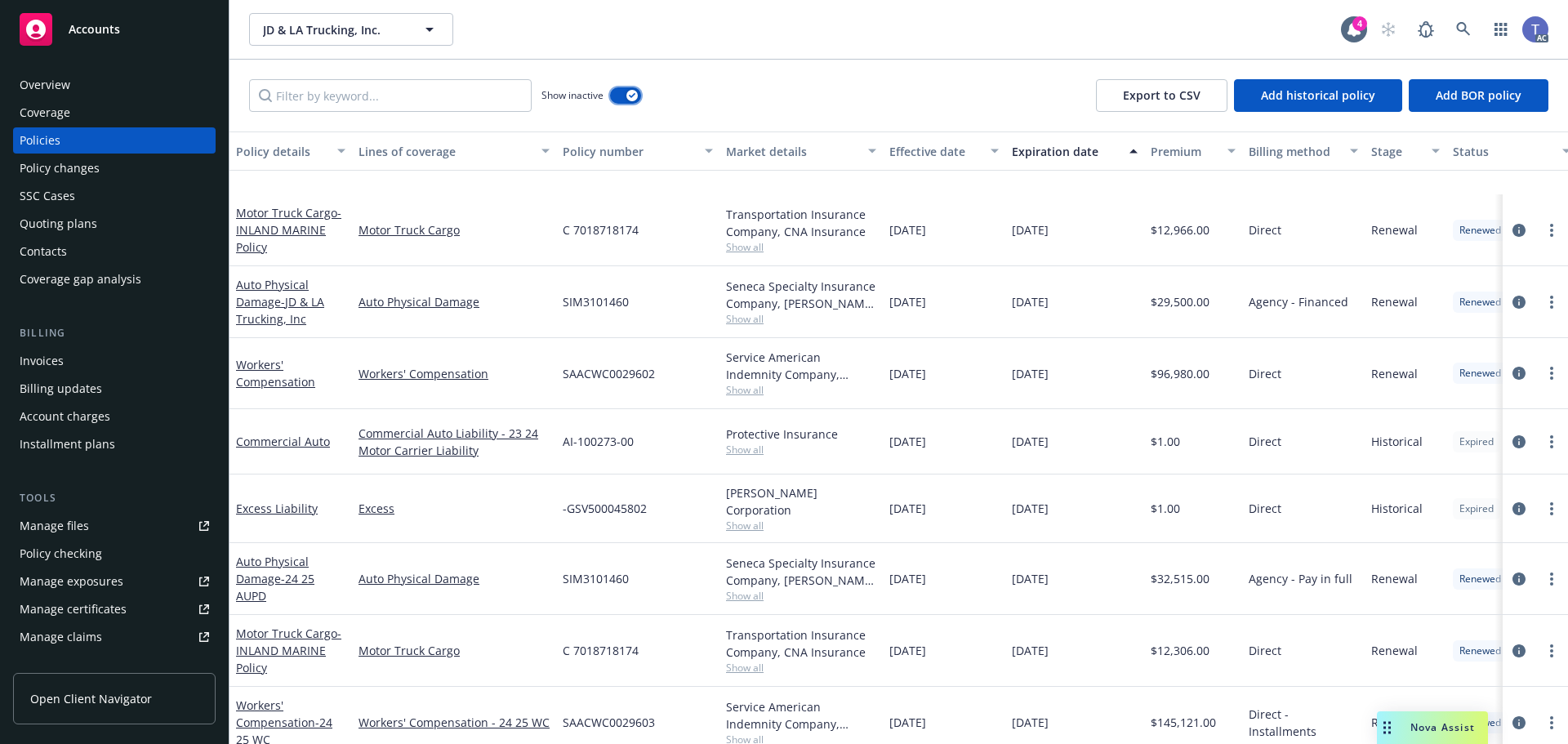
scroll to position [1550, 0]
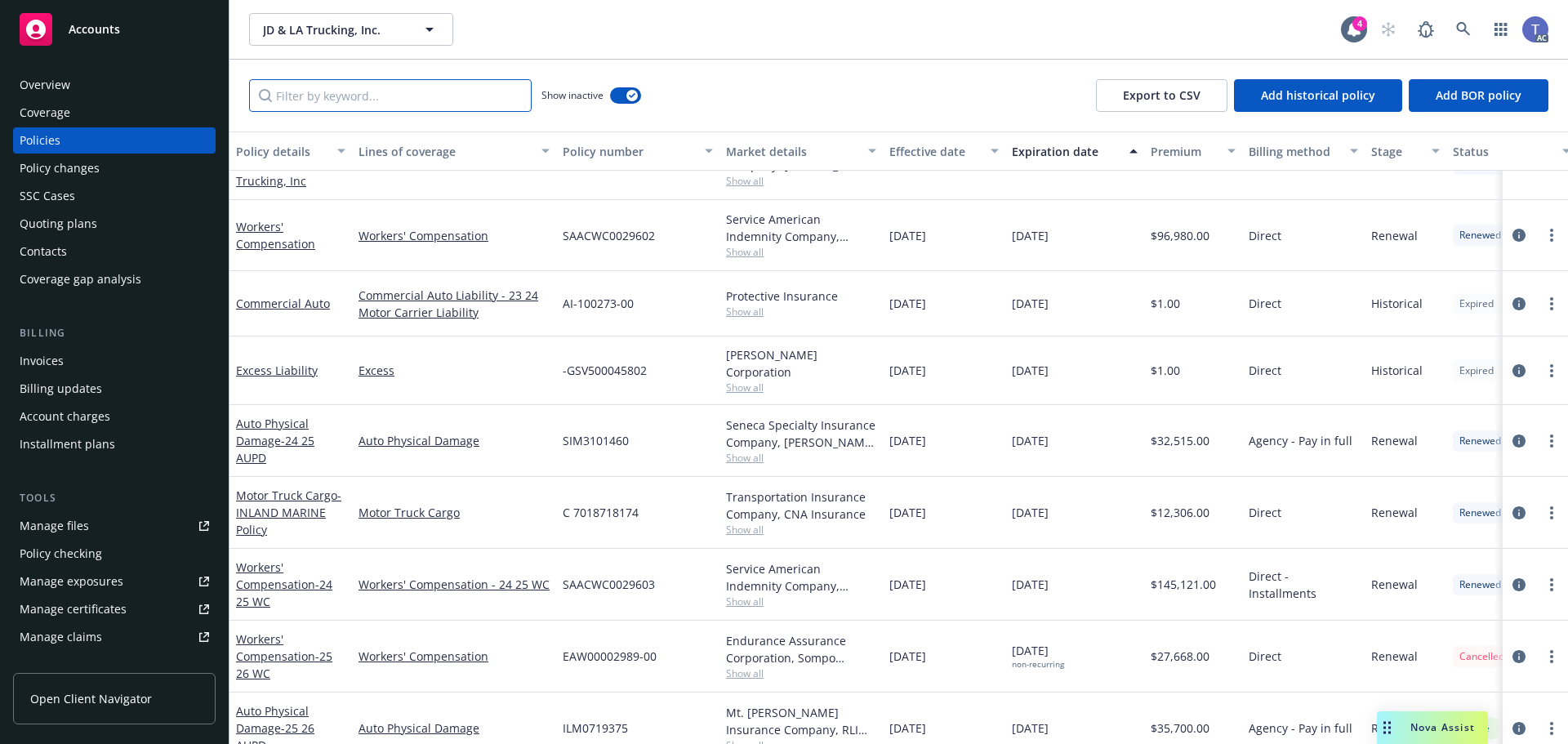
click at [498, 91] on input "Filter by keyword..." at bounding box center [390, 95] width 282 height 33
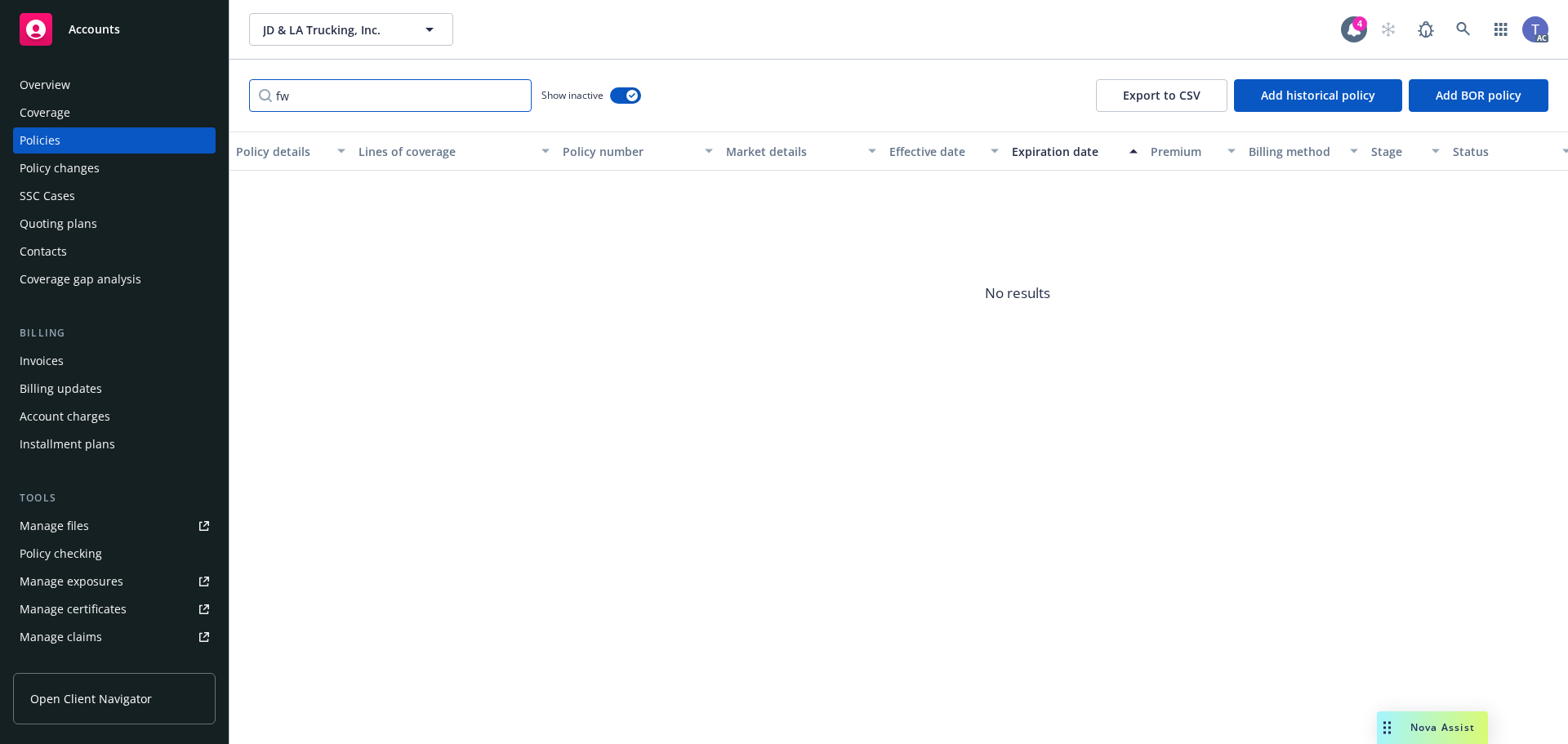
type input "f"
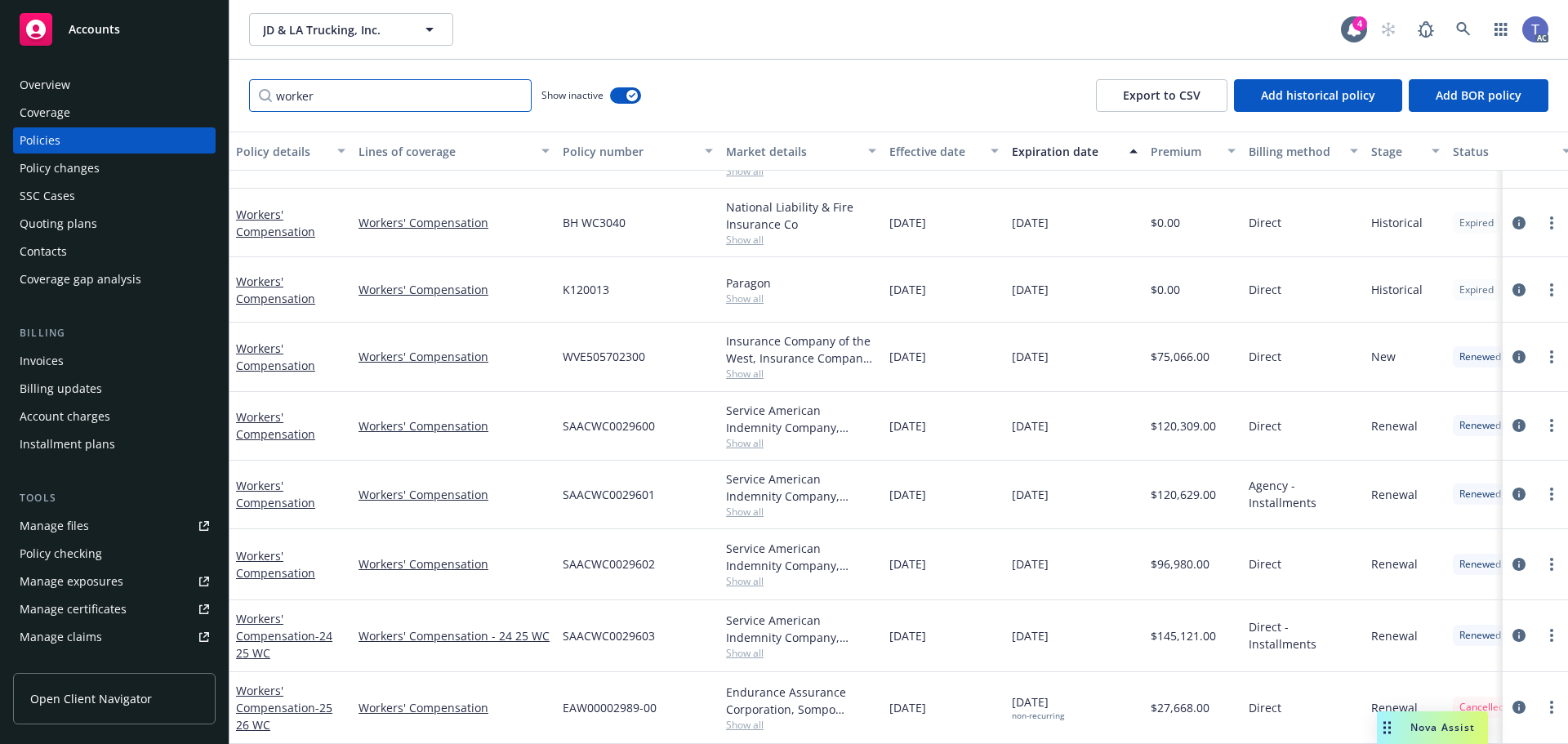
scroll to position [128, 0]
type input "worker"
click at [1513, 700] on icon "circleInformation" at bounding box center [1519, 706] width 13 height 13
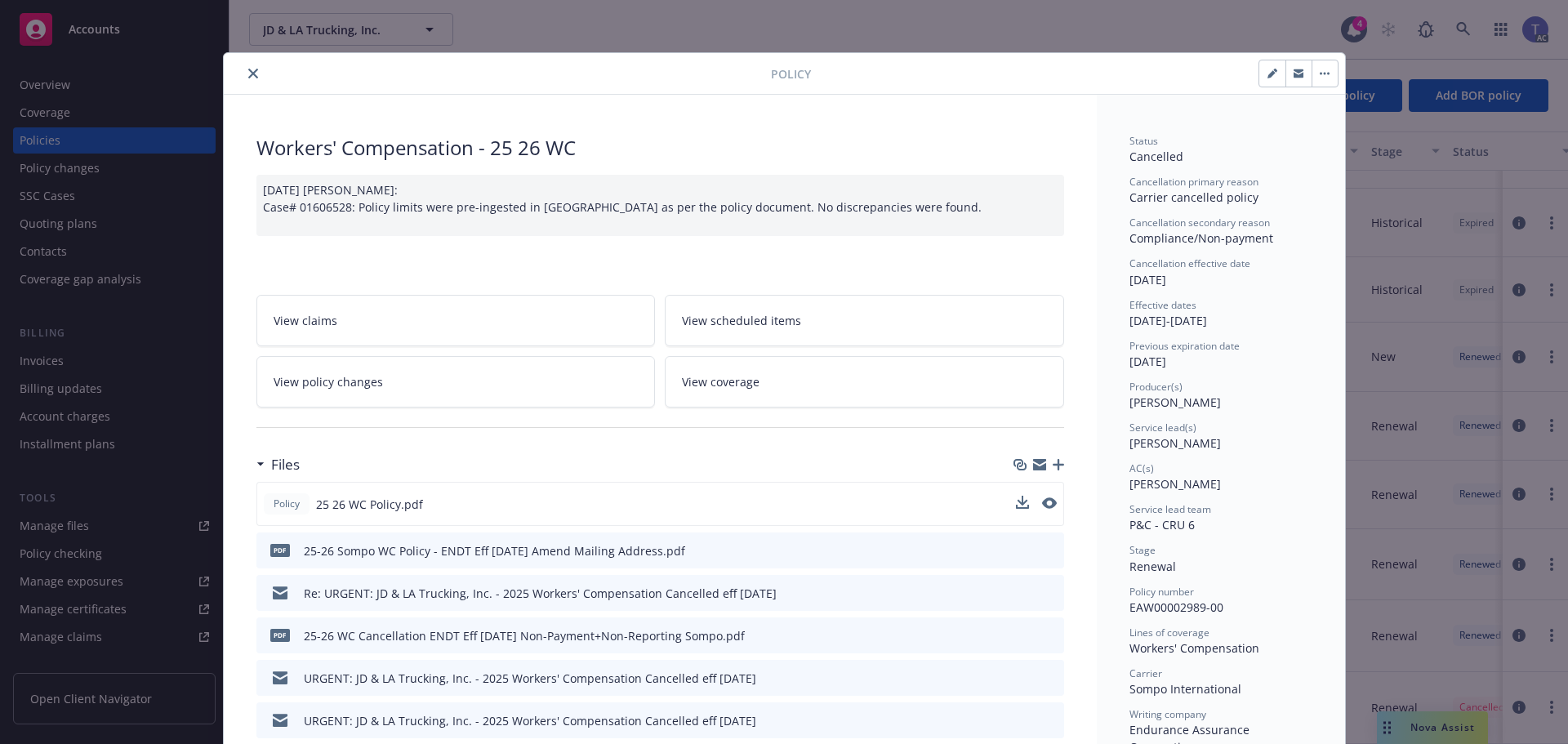
scroll to position [82, 0]
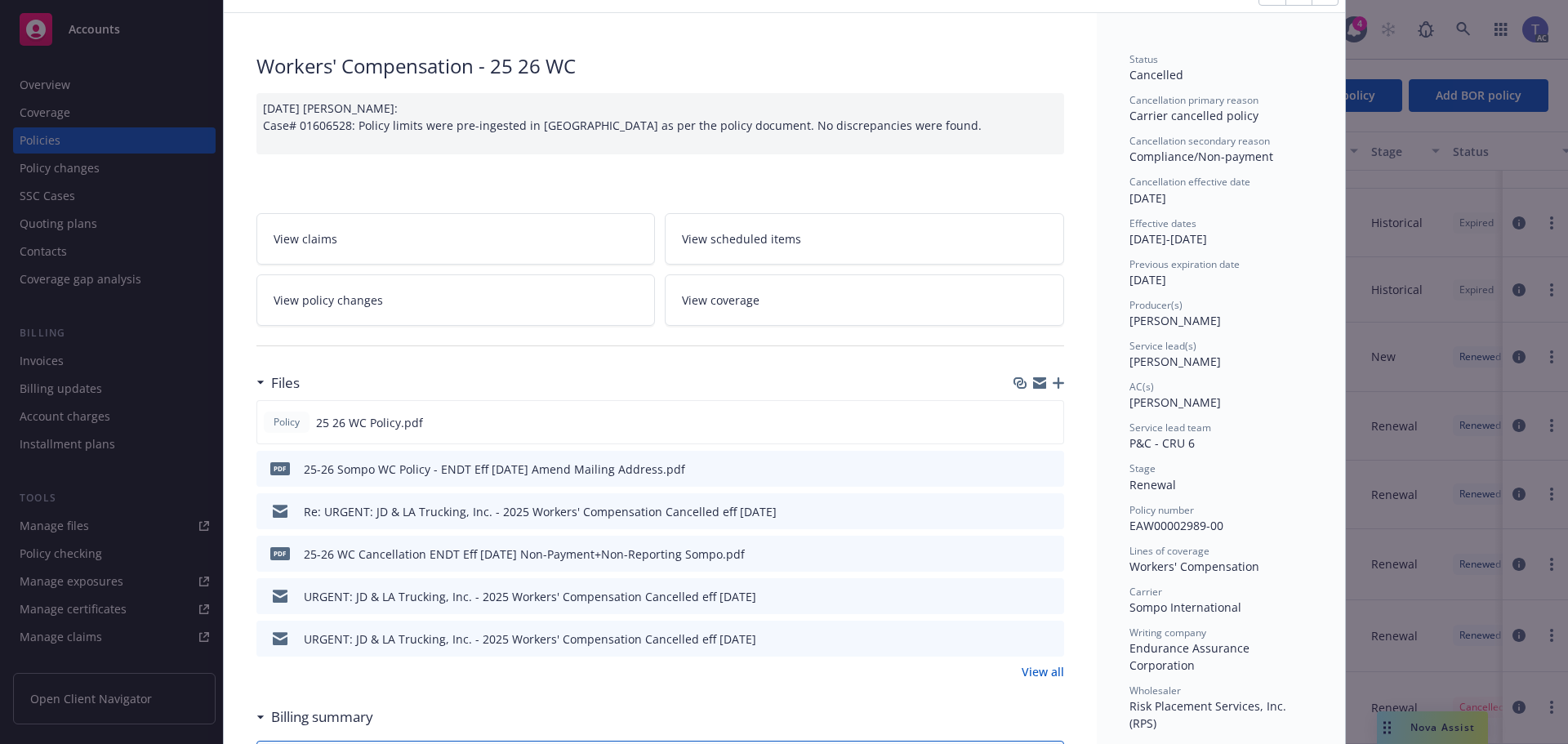
click at [1041, 506] on icon "preview file" at bounding box center [1048, 510] width 15 height 11
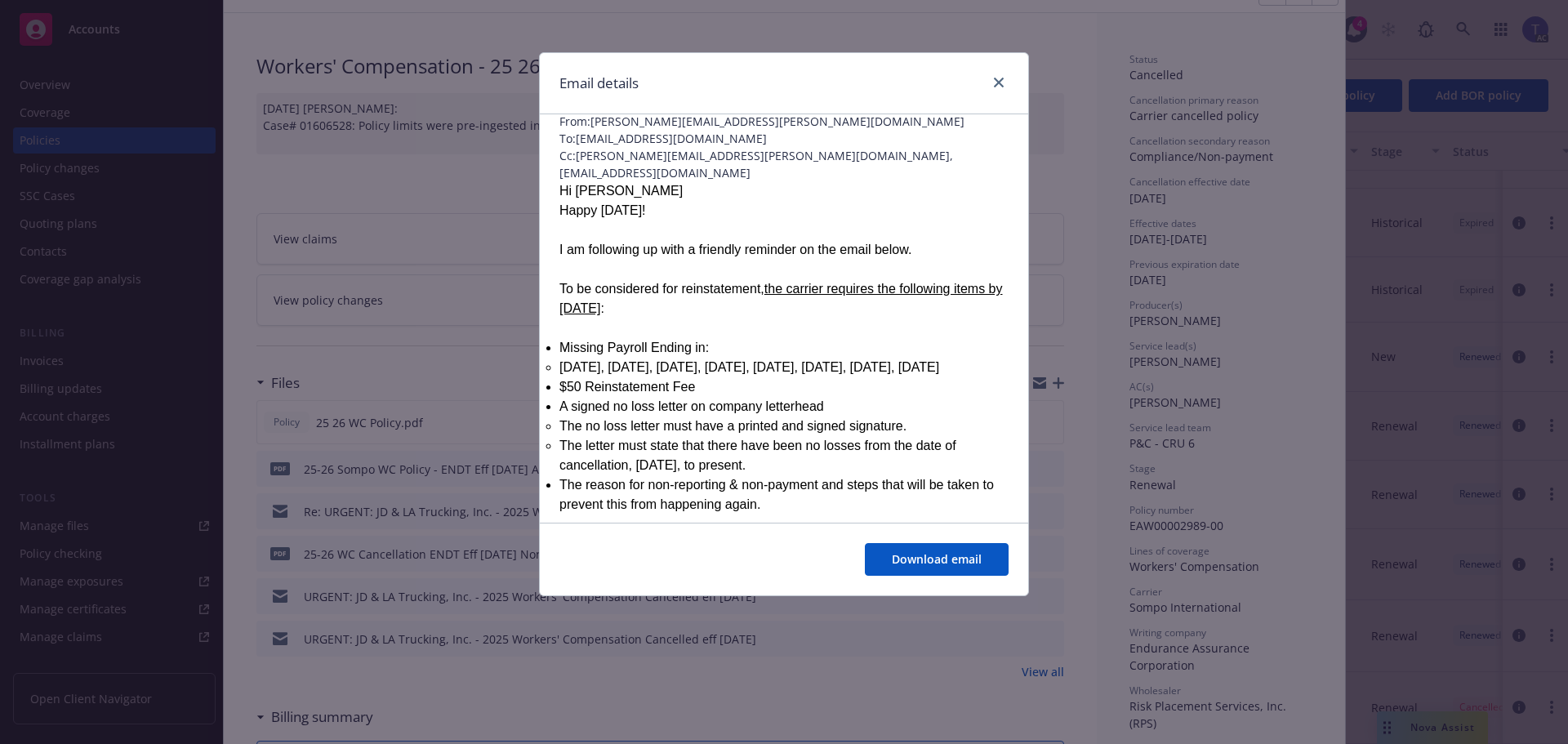
scroll to position [0, 0]
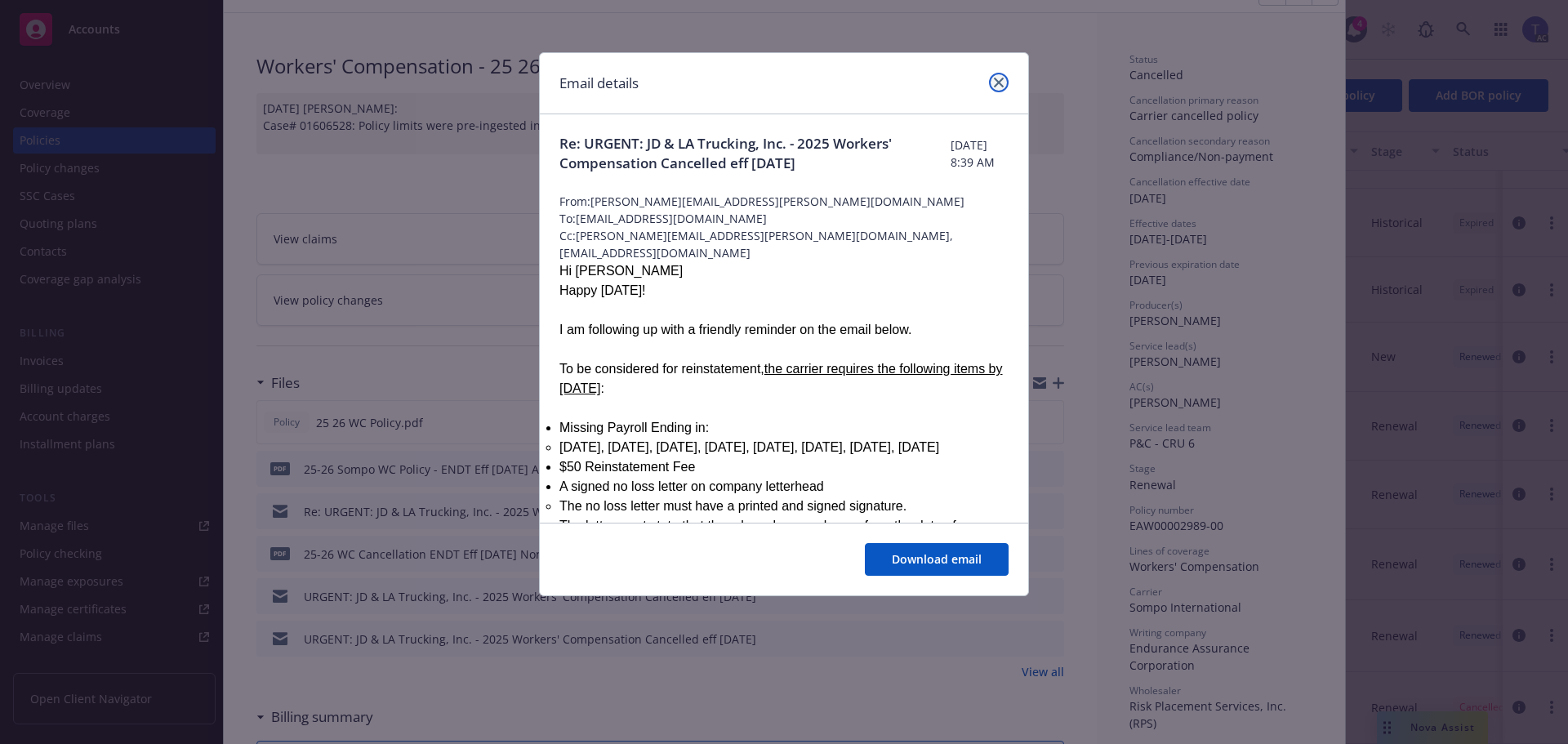
click at [999, 79] on icon "close" at bounding box center [999, 82] width 10 height 10
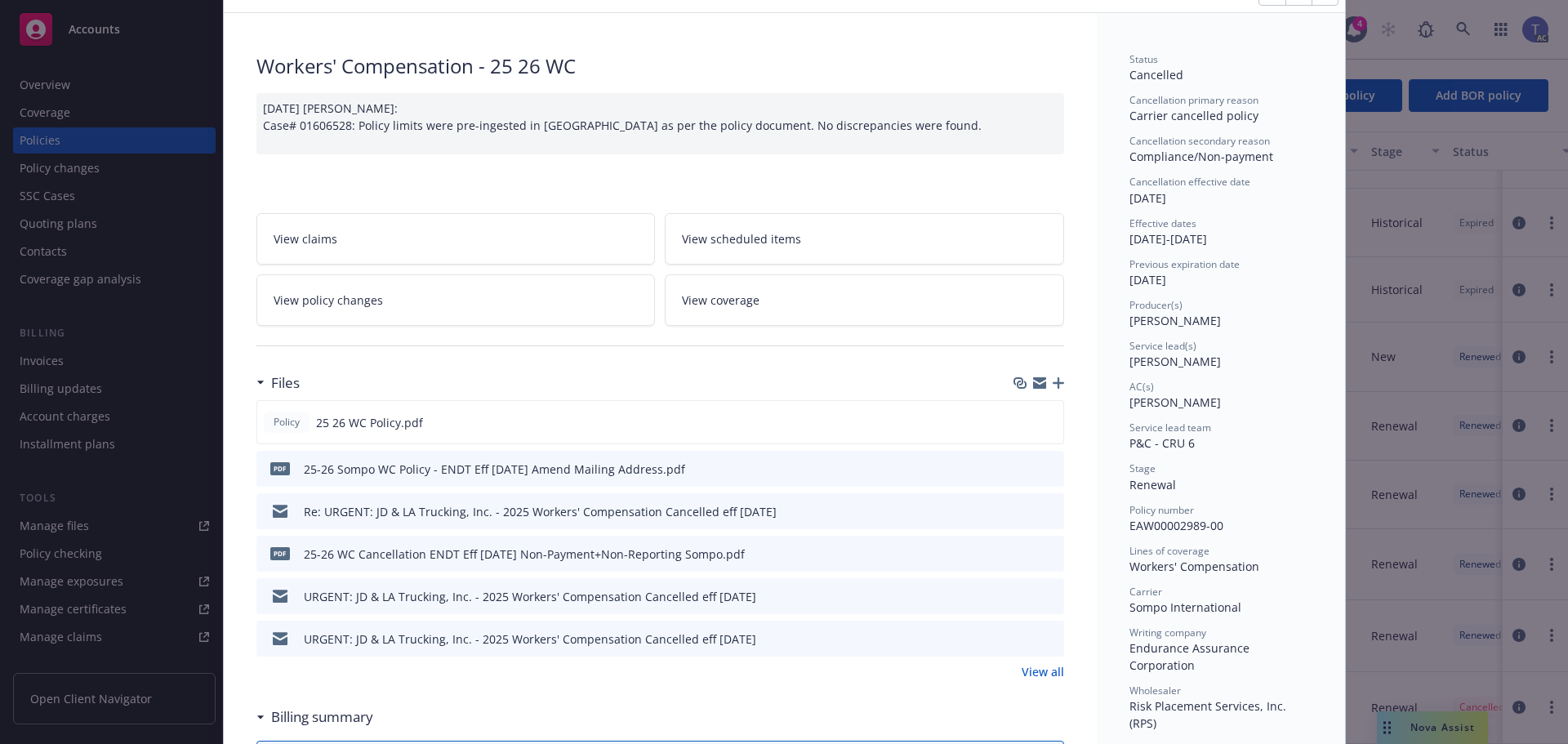
click at [1048, 471] on icon "preview file" at bounding box center [1048, 467] width 15 height 11
click at [1044, 514] on icon "preview file" at bounding box center [1048, 510] width 15 height 11
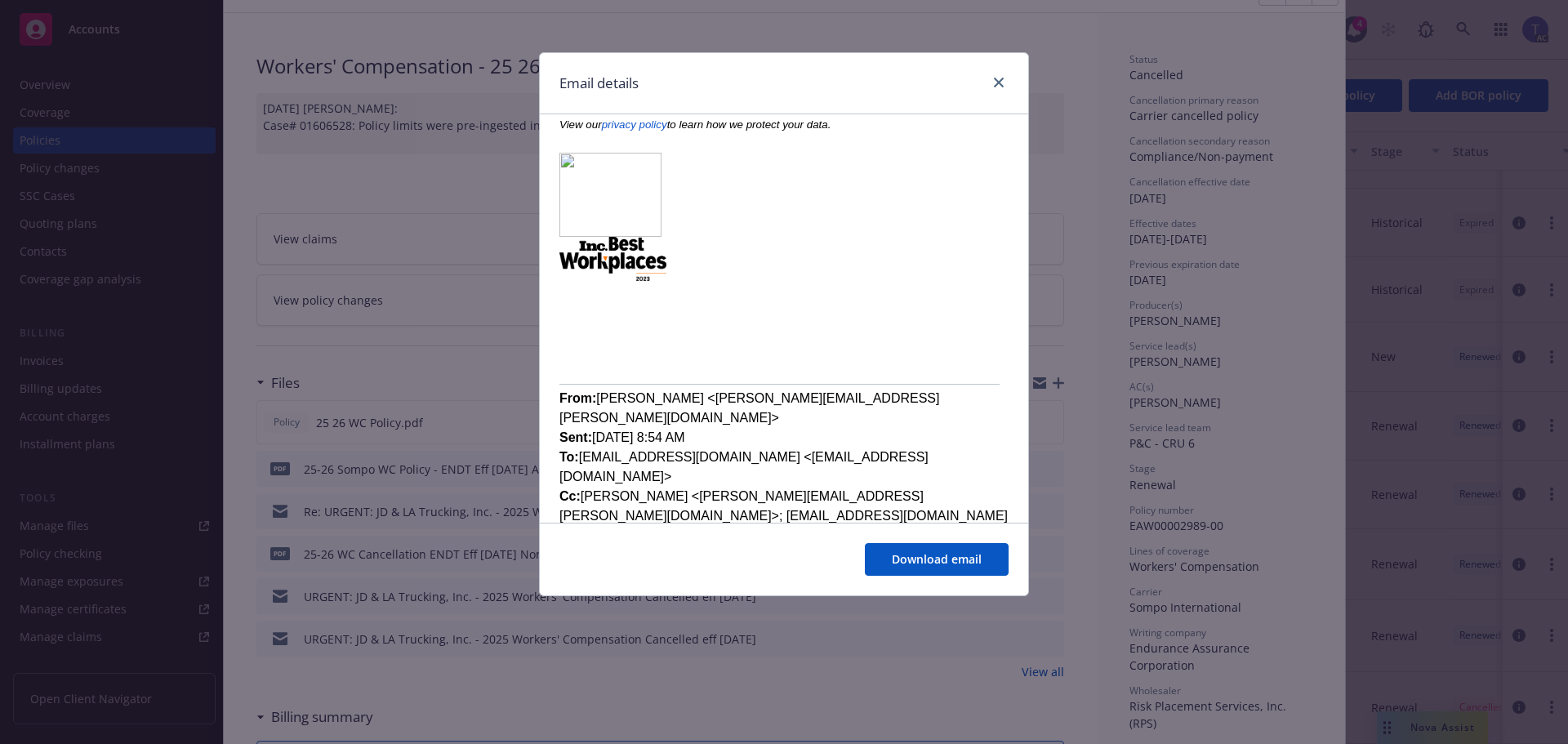
scroll to position [746, 0]
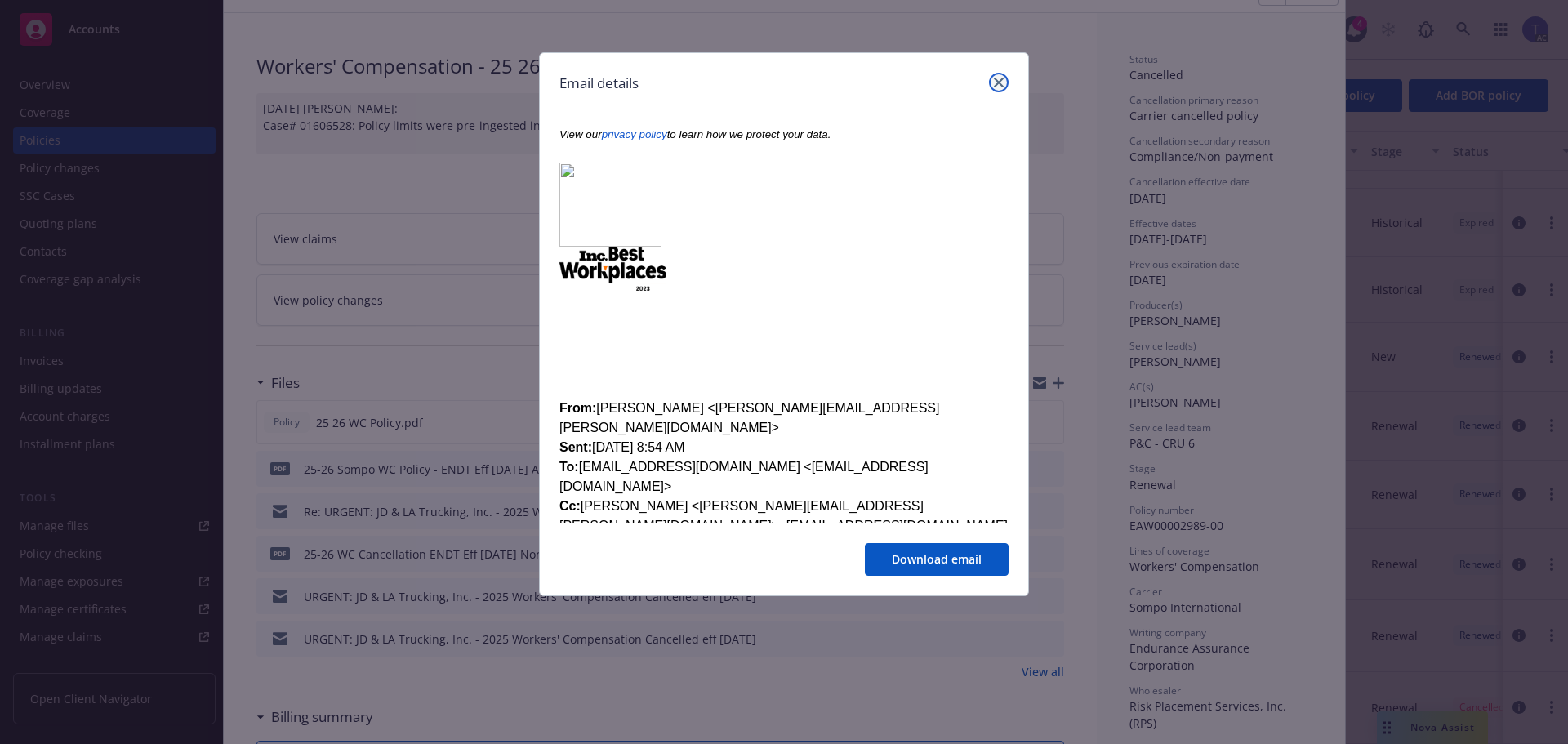
click at [1004, 79] on link "close" at bounding box center [999, 83] width 19 height 19
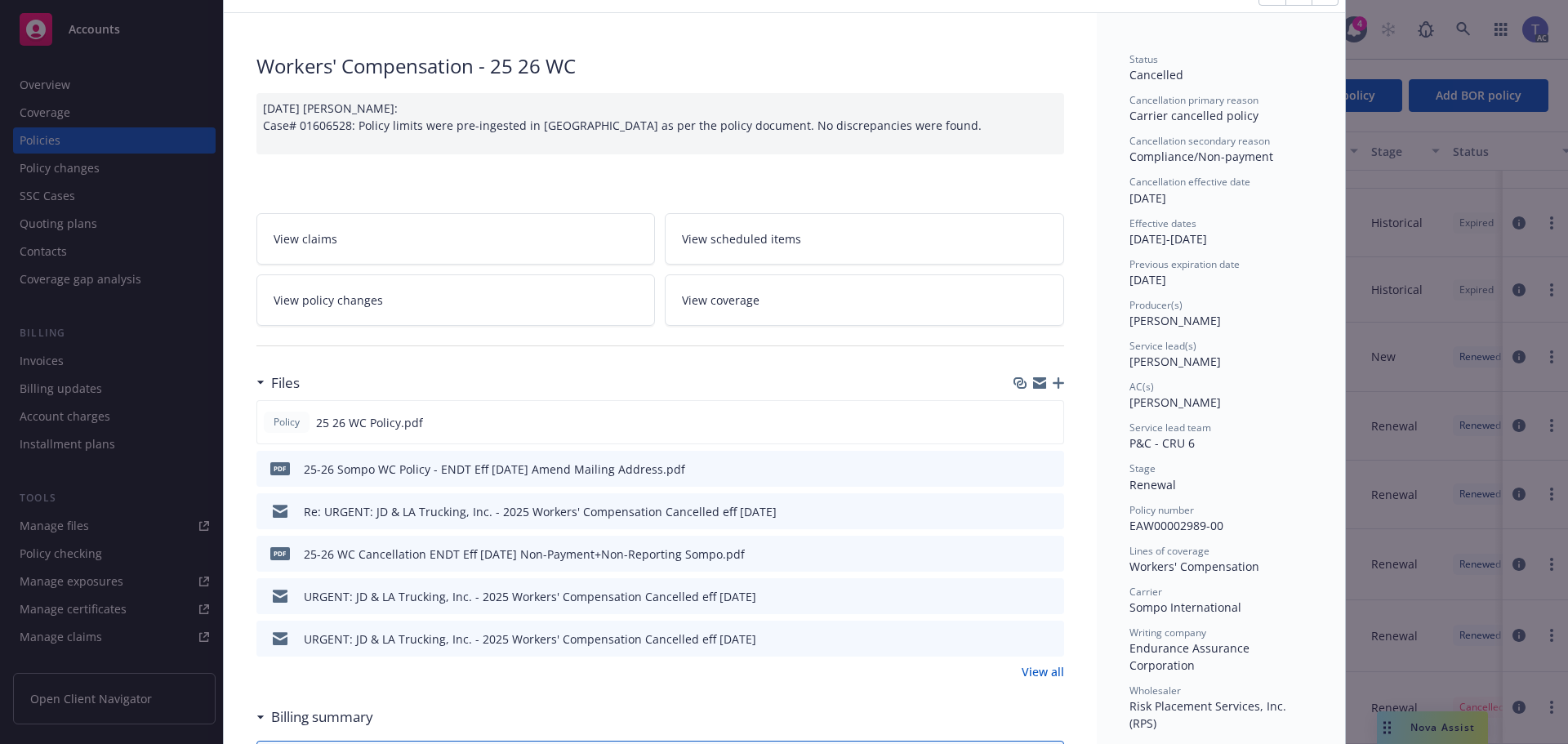
click at [1045, 508] on icon "preview file" at bounding box center [1048, 510] width 15 height 11
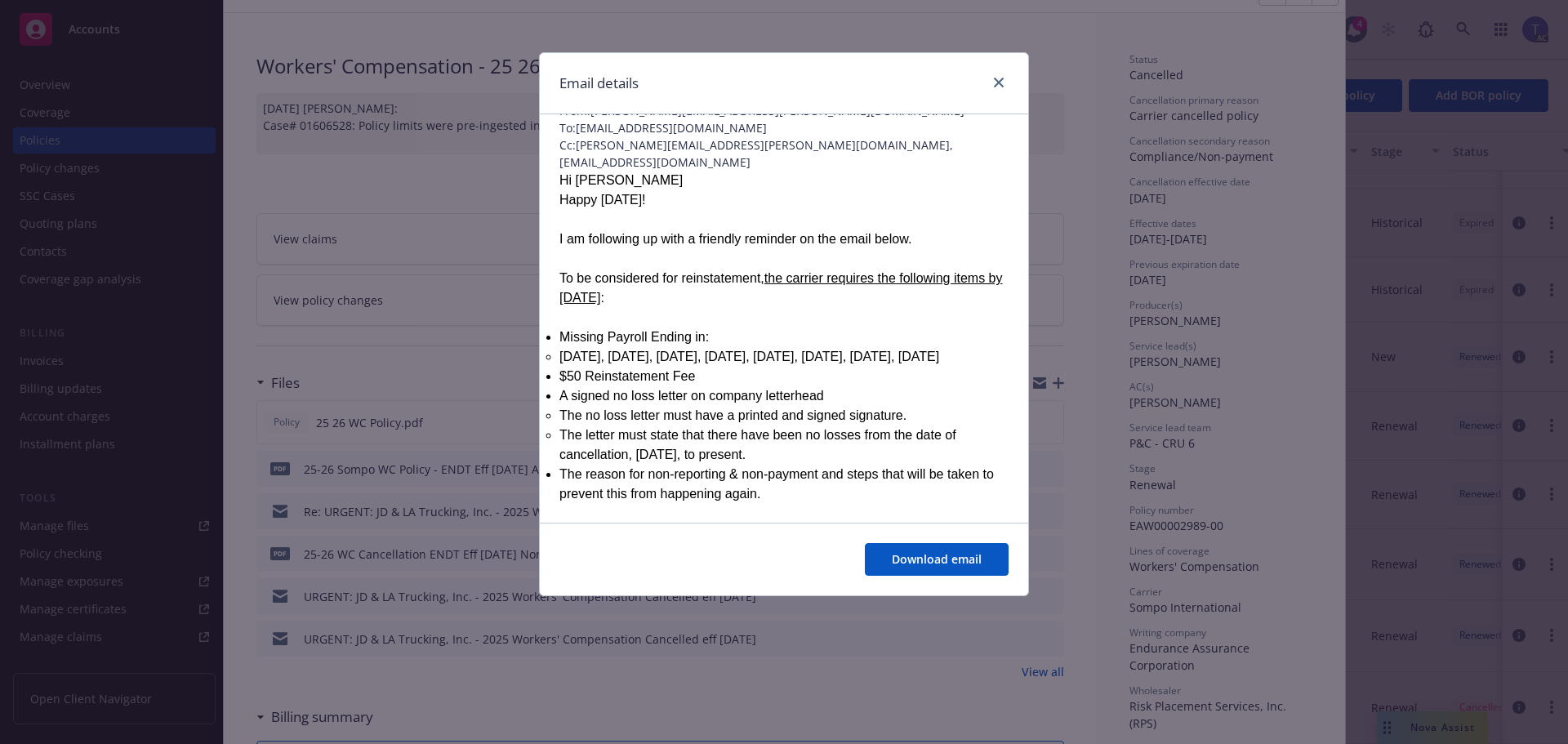
scroll to position [0, 0]
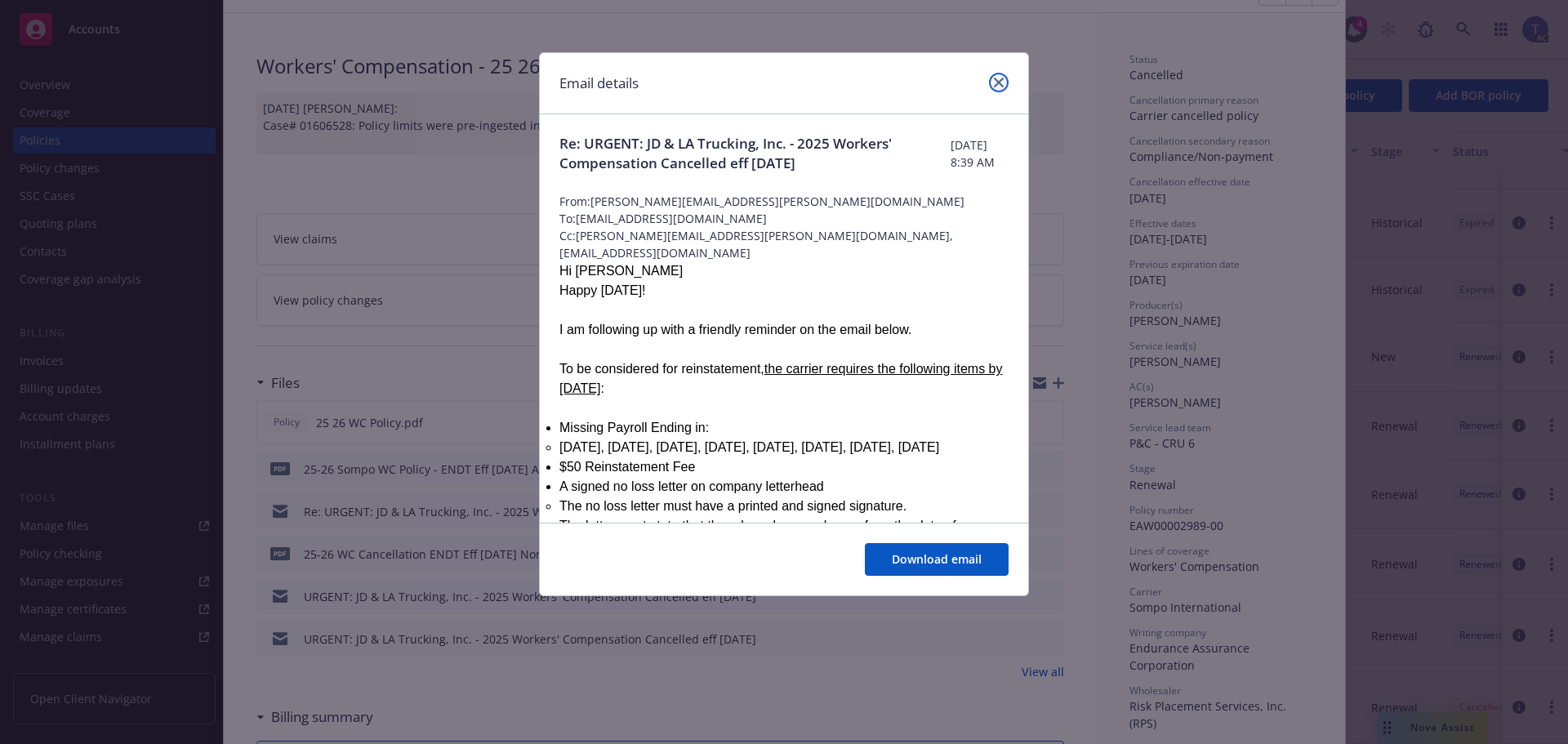
click at [1000, 84] on icon "close" at bounding box center [999, 82] width 10 height 10
